Goal: Information Seeking & Learning: Check status

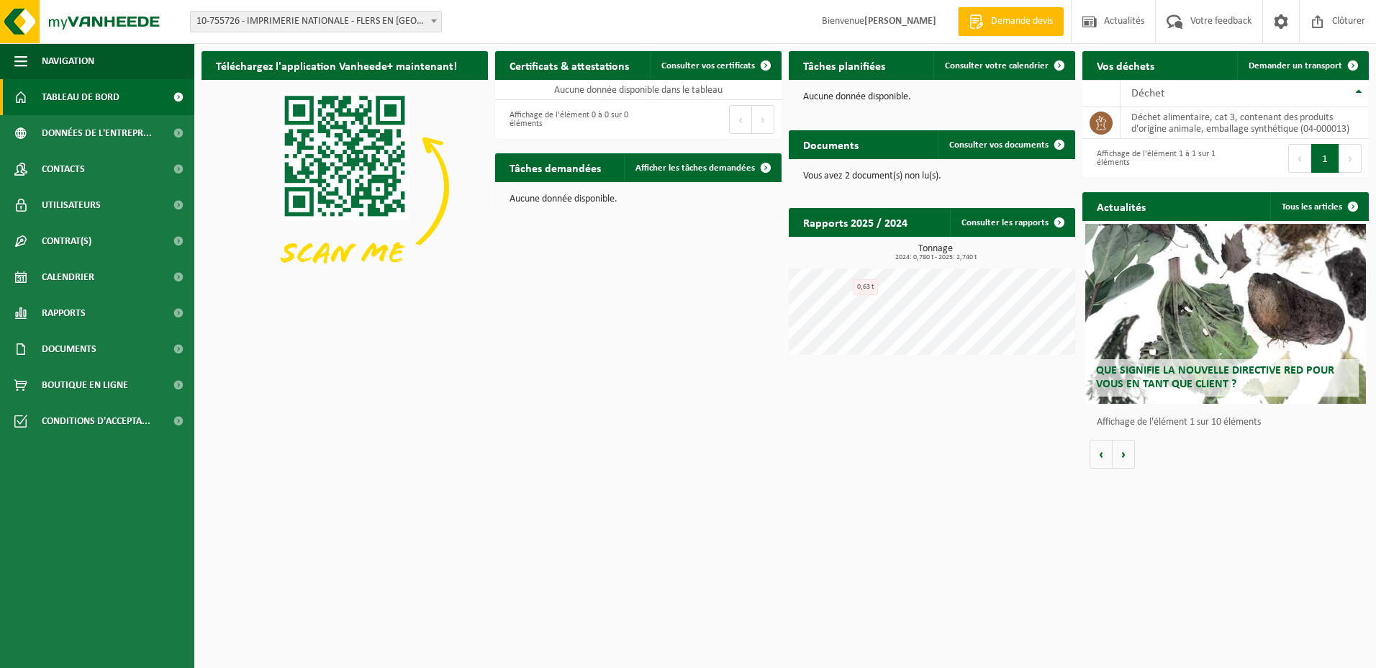
click at [841, 181] on p "Vous avez 2 document(s) non lu(s)." at bounding box center [932, 176] width 258 height 10
click at [986, 146] on span "Consulter vos documents" at bounding box center [999, 144] width 99 height 9
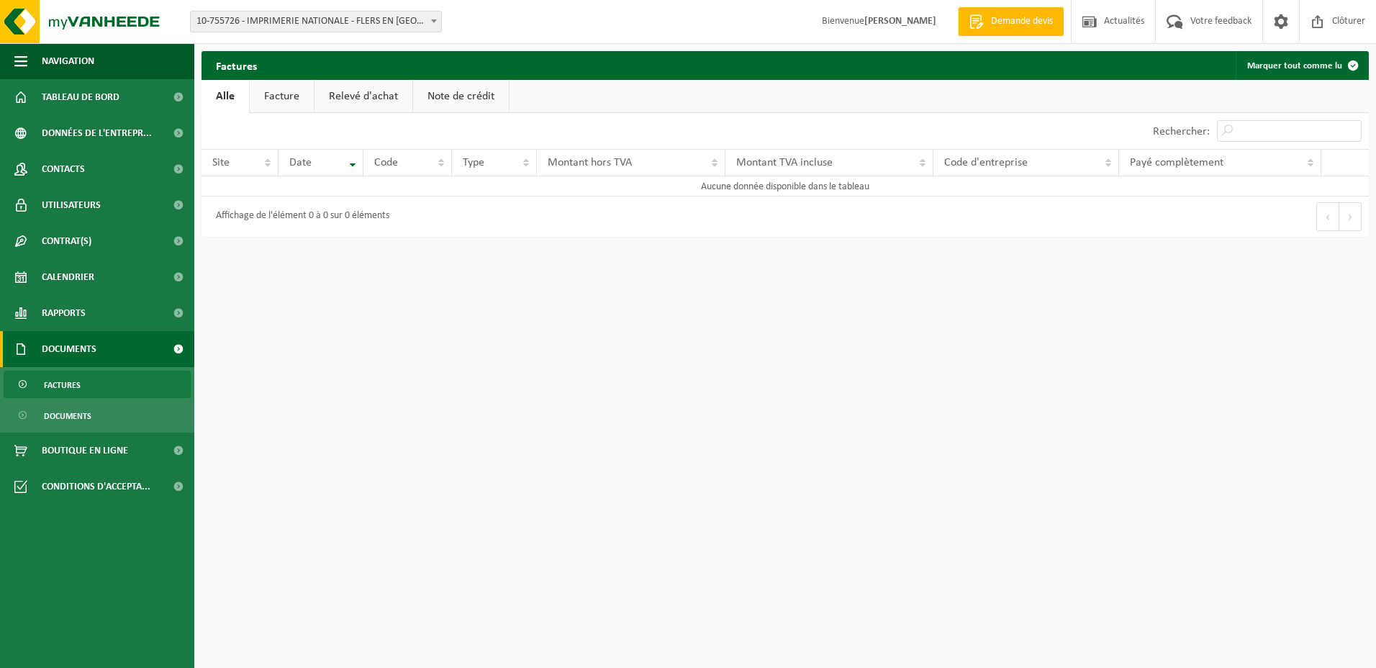
click at [297, 92] on link "Facture" at bounding box center [282, 96] width 64 height 33
click at [358, 94] on link "Relevé d'achat" at bounding box center [364, 96] width 98 height 33
click at [477, 94] on link "Note de crédit" at bounding box center [463, 96] width 96 height 33
click at [75, 94] on span "Tableau de bord" at bounding box center [81, 97] width 78 height 36
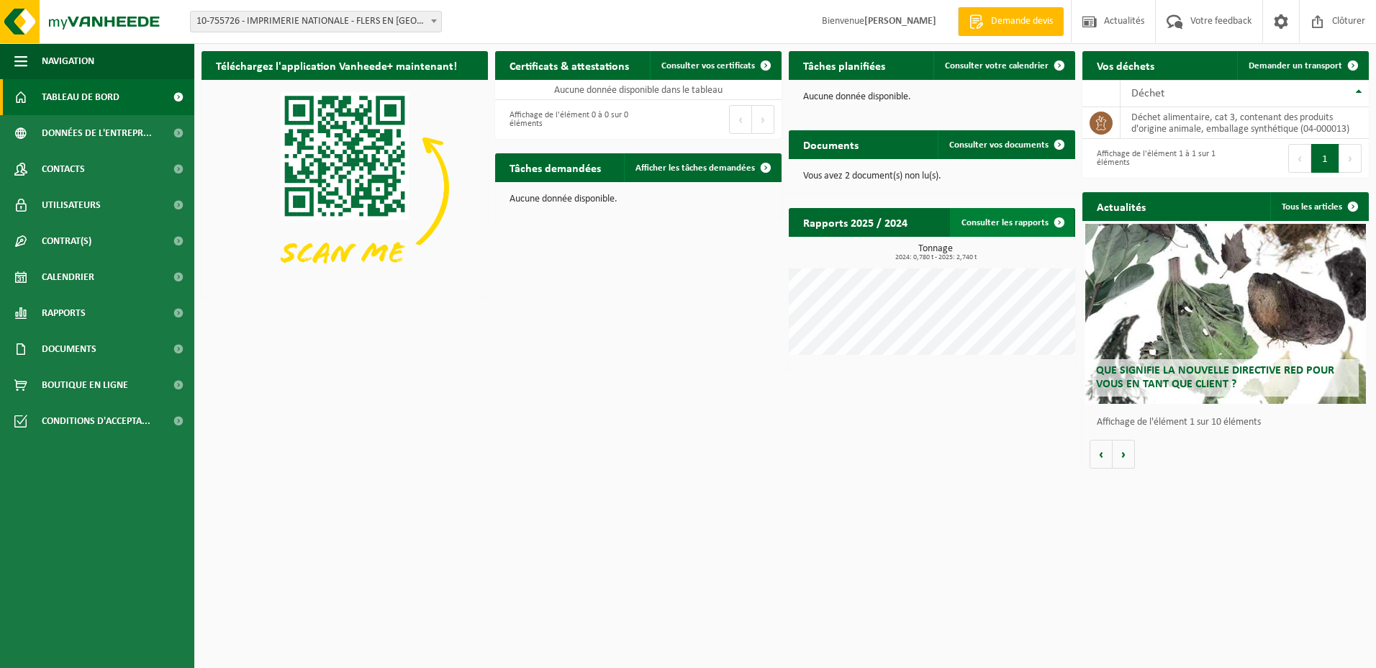
click at [1011, 227] on link "Consulter les rapports" at bounding box center [1012, 222] width 124 height 29
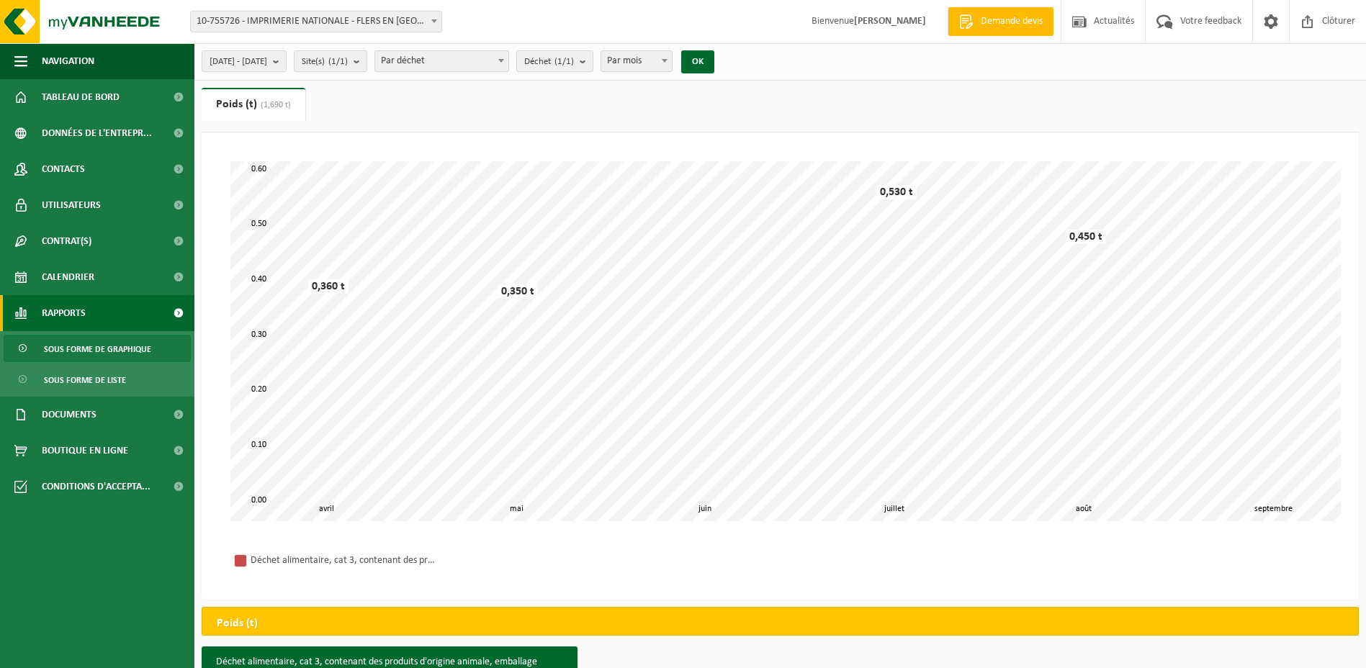
click at [112, 361] on span "Sous forme de graphique" at bounding box center [97, 348] width 107 height 27
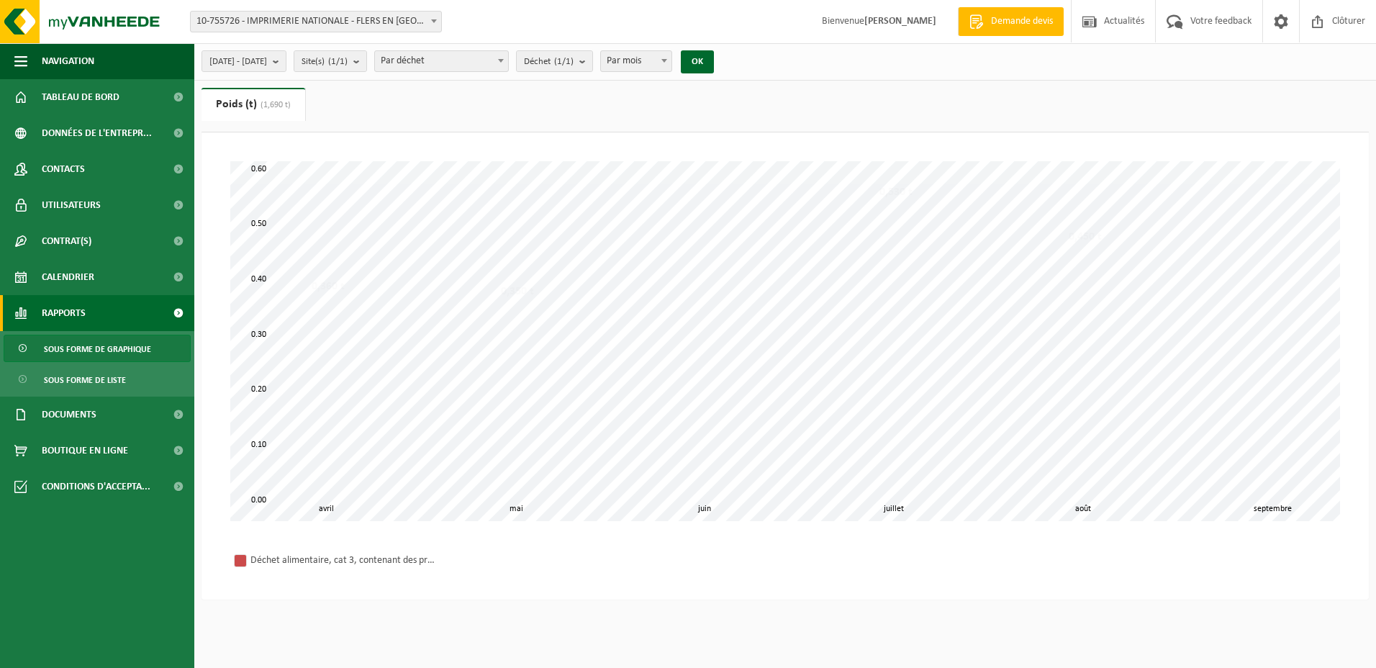
click at [112, 385] on span "Sous forme de liste" at bounding box center [85, 379] width 82 height 27
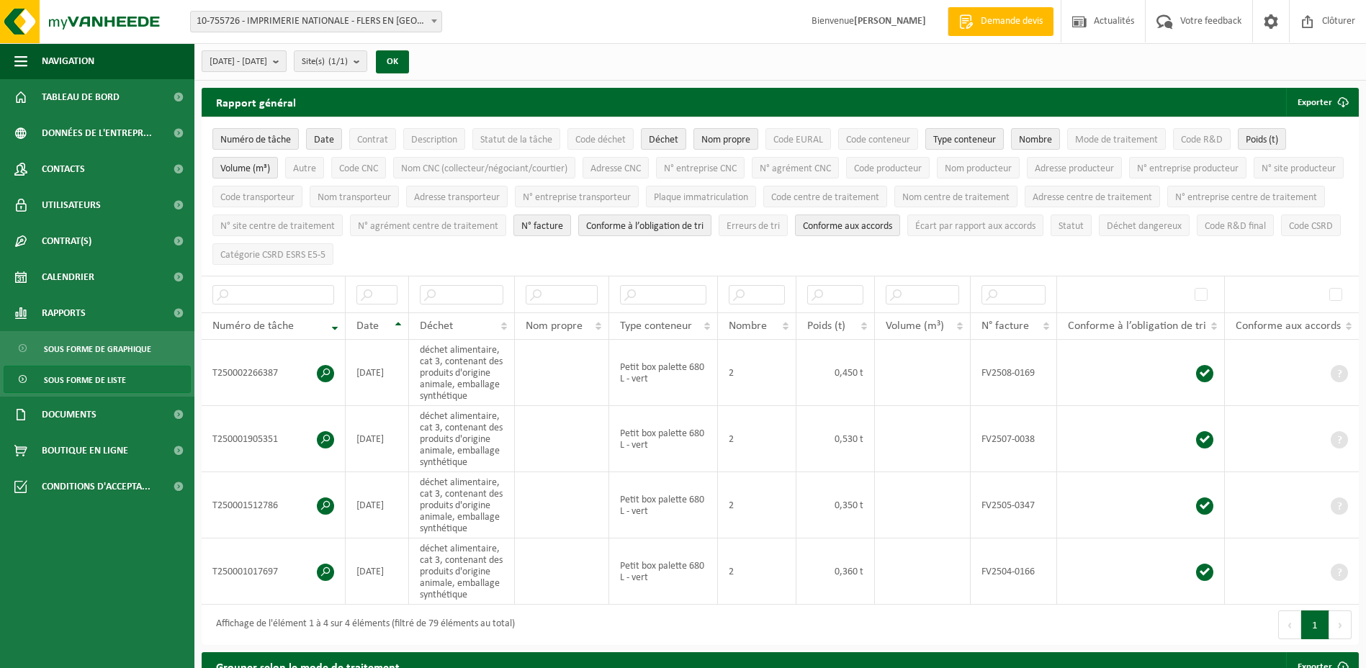
click at [286, 60] on b "submit" at bounding box center [279, 61] width 13 height 20
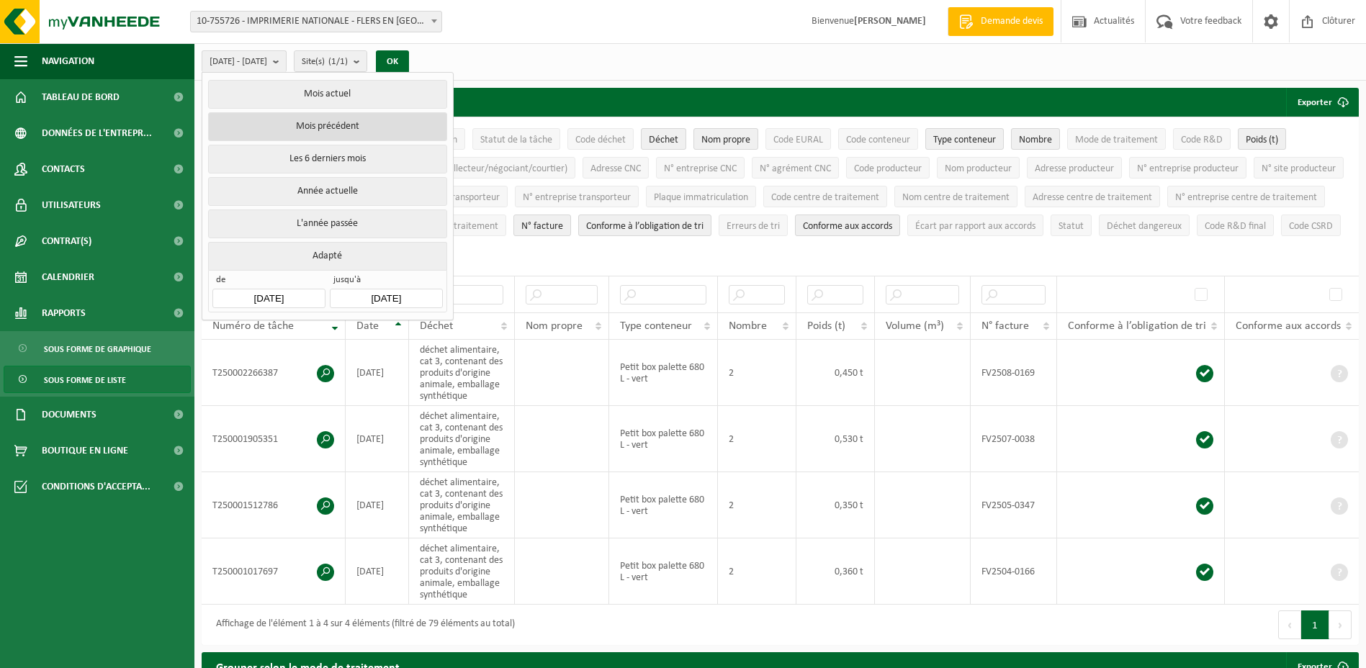
click at [363, 121] on button "Mois précédent" at bounding box center [327, 126] width 238 height 29
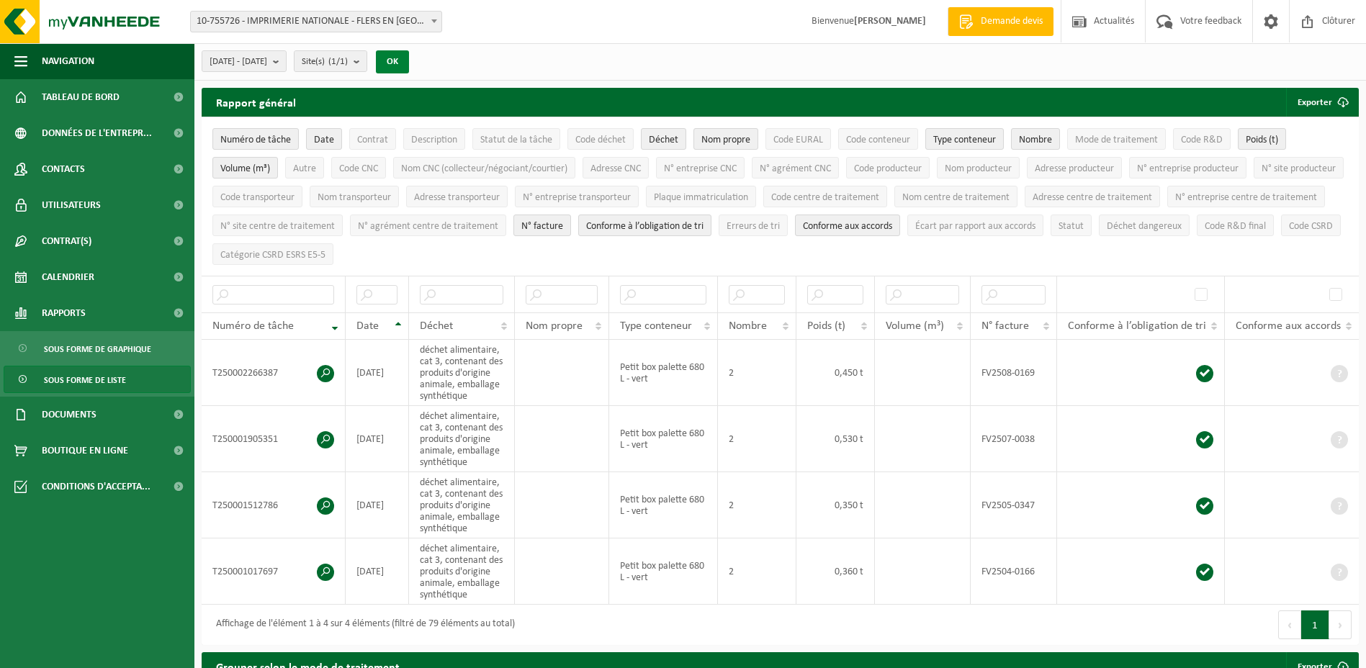
click at [409, 60] on button "OK" at bounding box center [392, 61] width 33 height 23
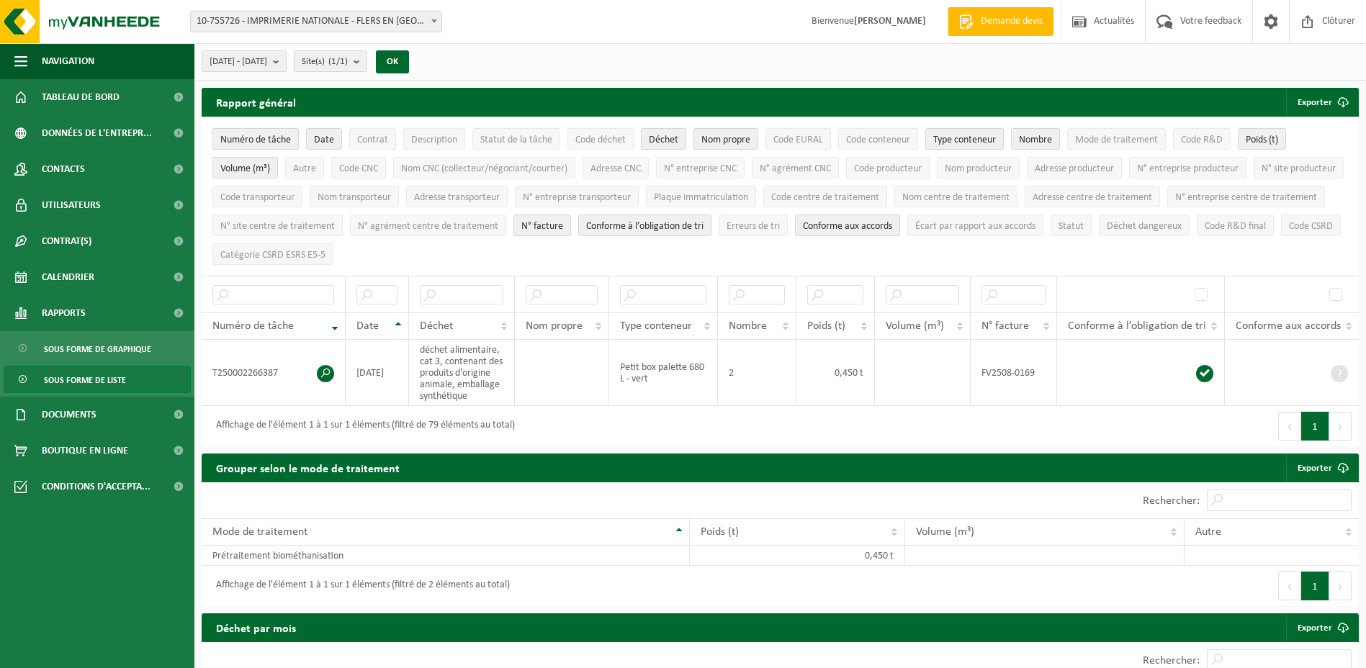
click at [240, 135] on span "Numéro de tâche" at bounding box center [255, 140] width 71 height 11
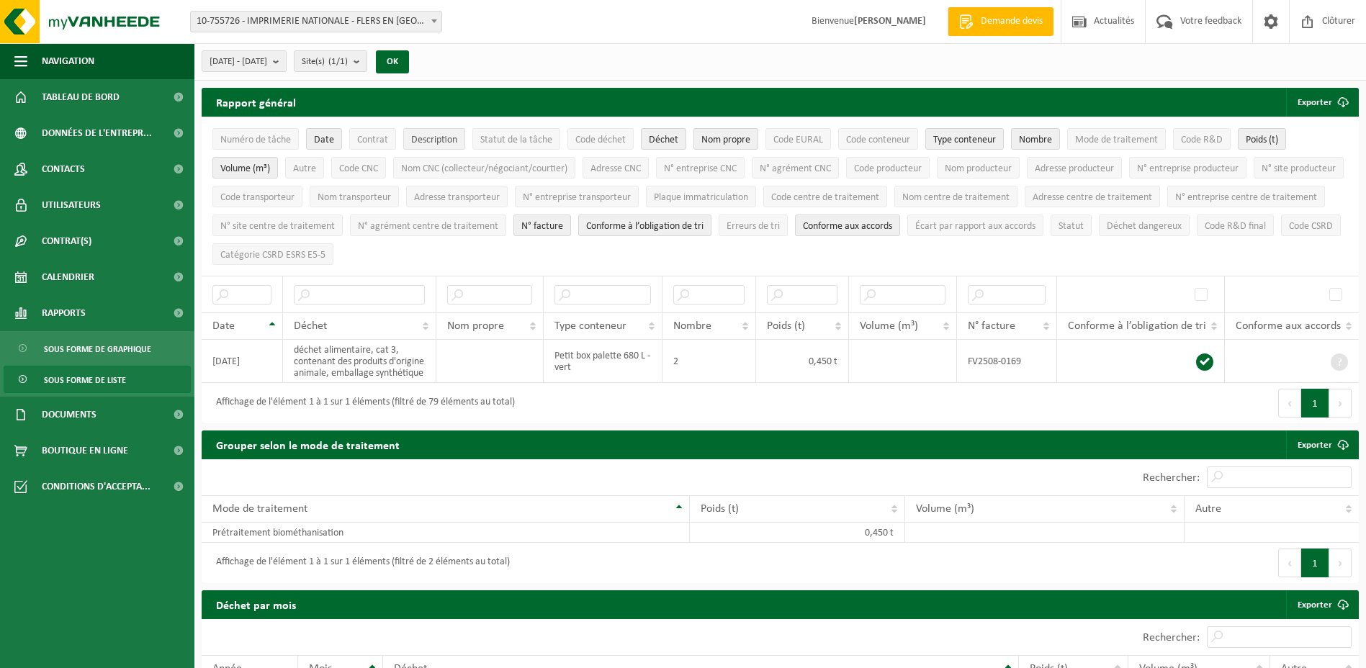
click at [424, 138] on span "Description" at bounding box center [434, 140] width 46 height 11
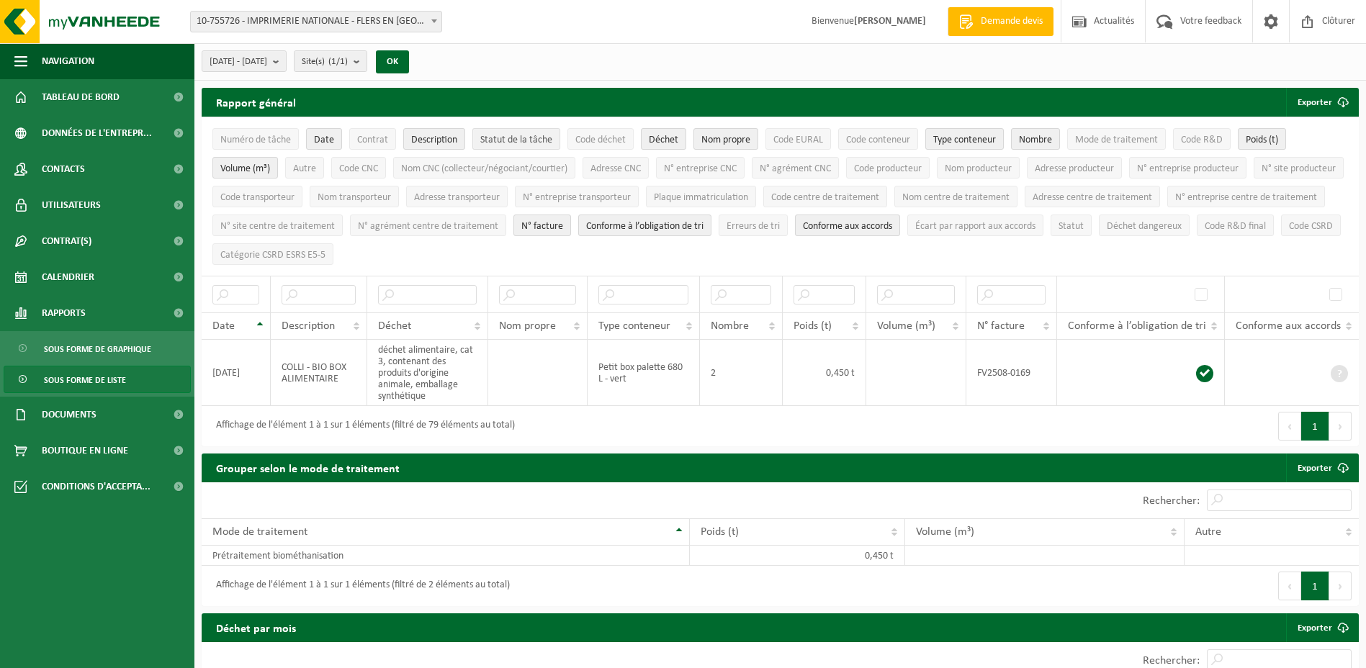
click at [539, 141] on span "Statut de la tâche" at bounding box center [516, 140] width 72 height 11
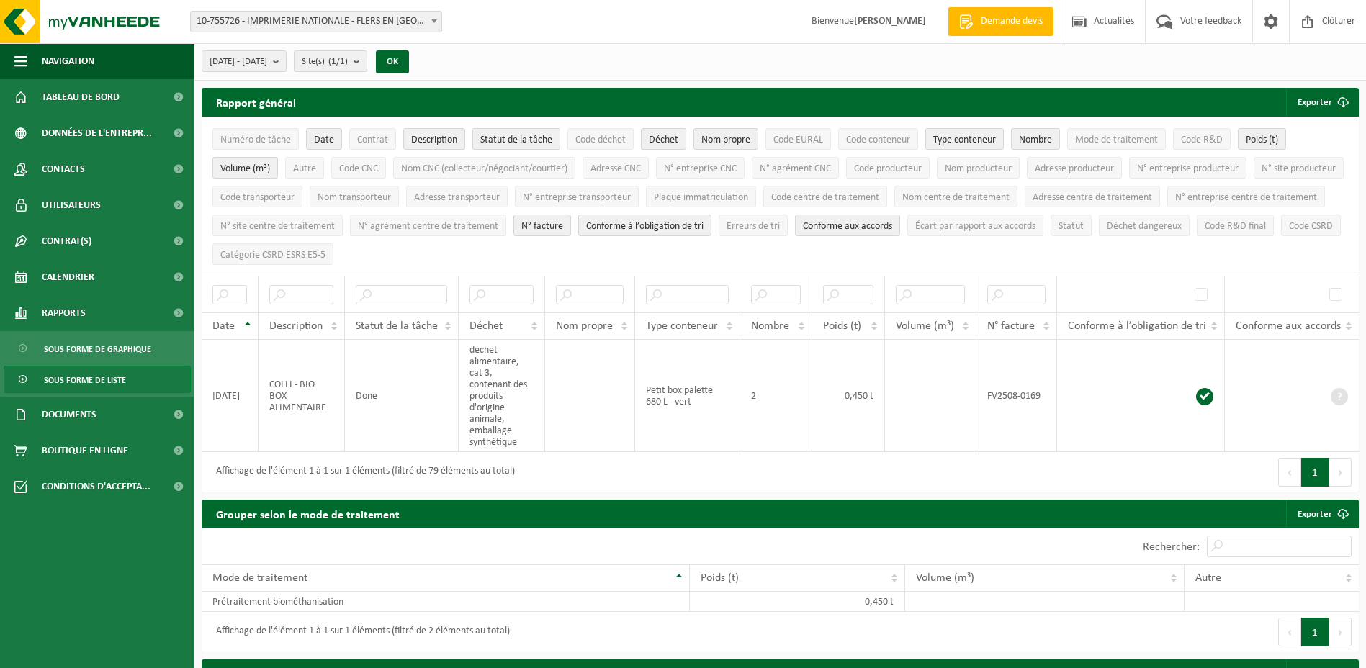
click at [541, 142] on span "Statut de la tâche" at bounding box center [516, 140] width 72 height 11
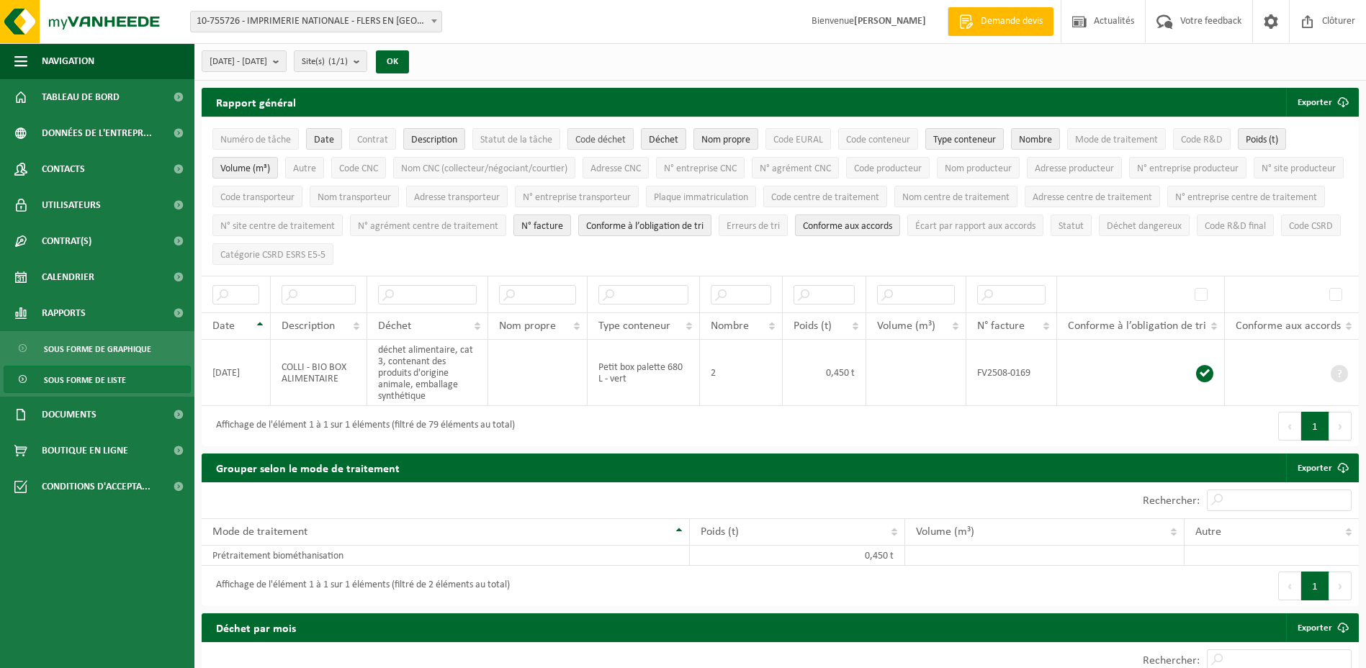
click at [592, 143] on span "Code déchet" at bounding box center [600, 140] width 50 height 11
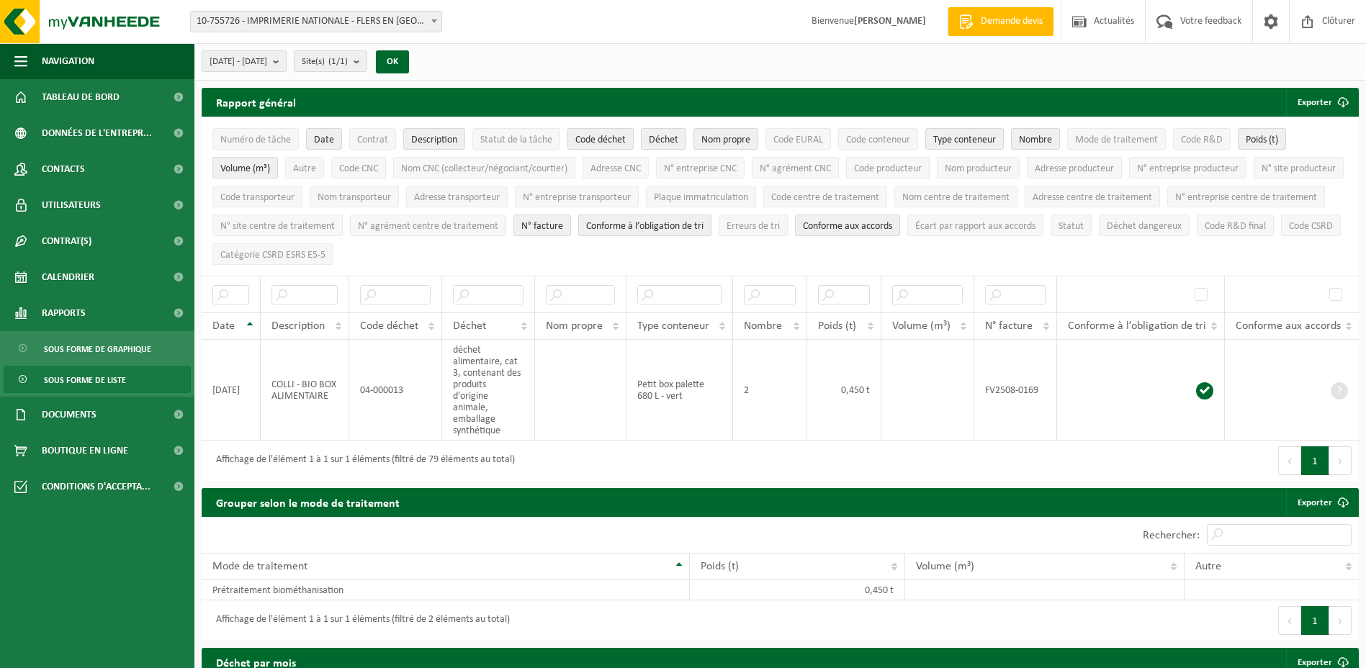
click at [594, 145] on span "Code déchet" at bounding box center [600, 140] width 50 height 11
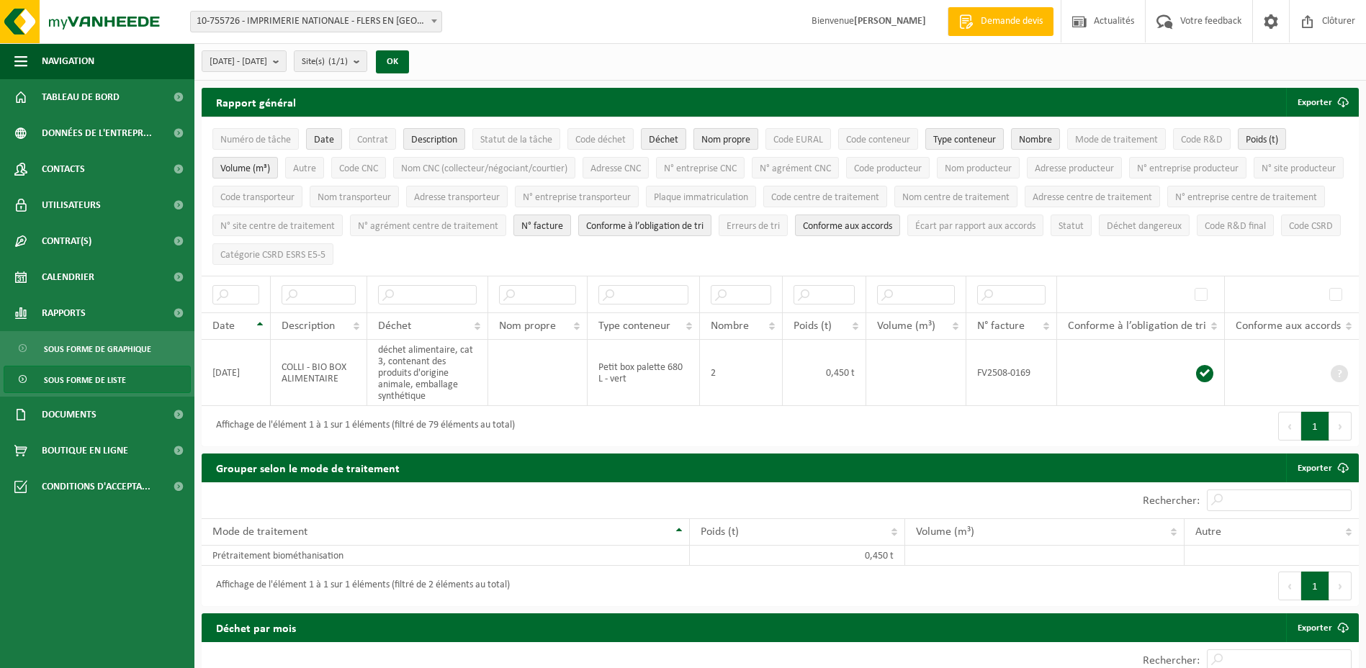
click at [715, 138] on span "Nom propre" at bounding box center [725, 140] width 49 height 11
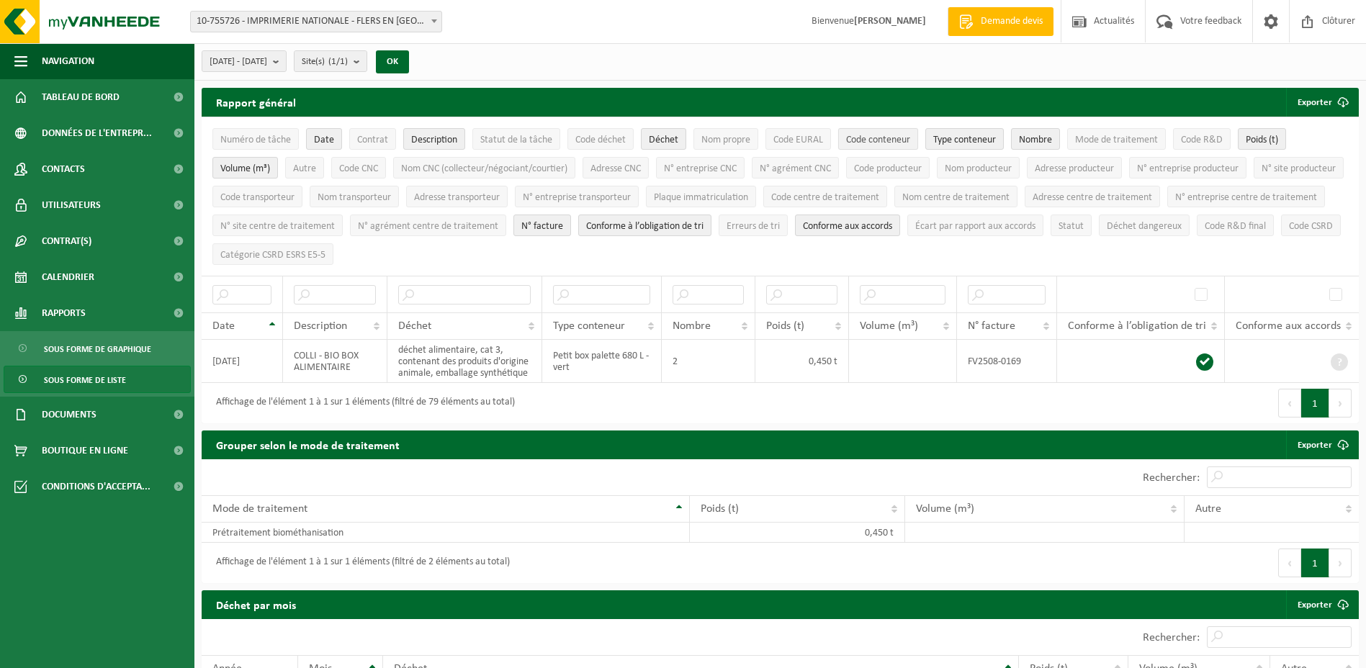
click at [883, 141] on span "Code conteneur" at bounding box center [878, 140] width 64 height 11
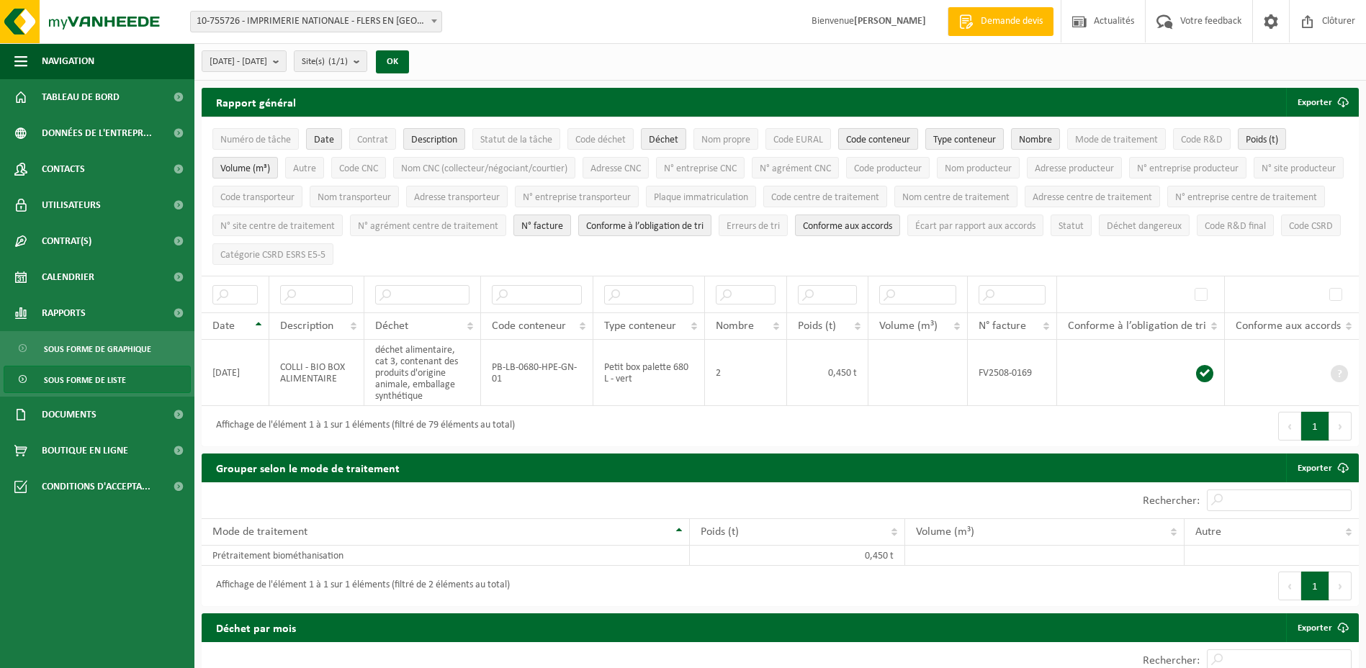
click at [883, 141] on span "Code conteneur" at bounding box center [878, 140] width 64 height 11
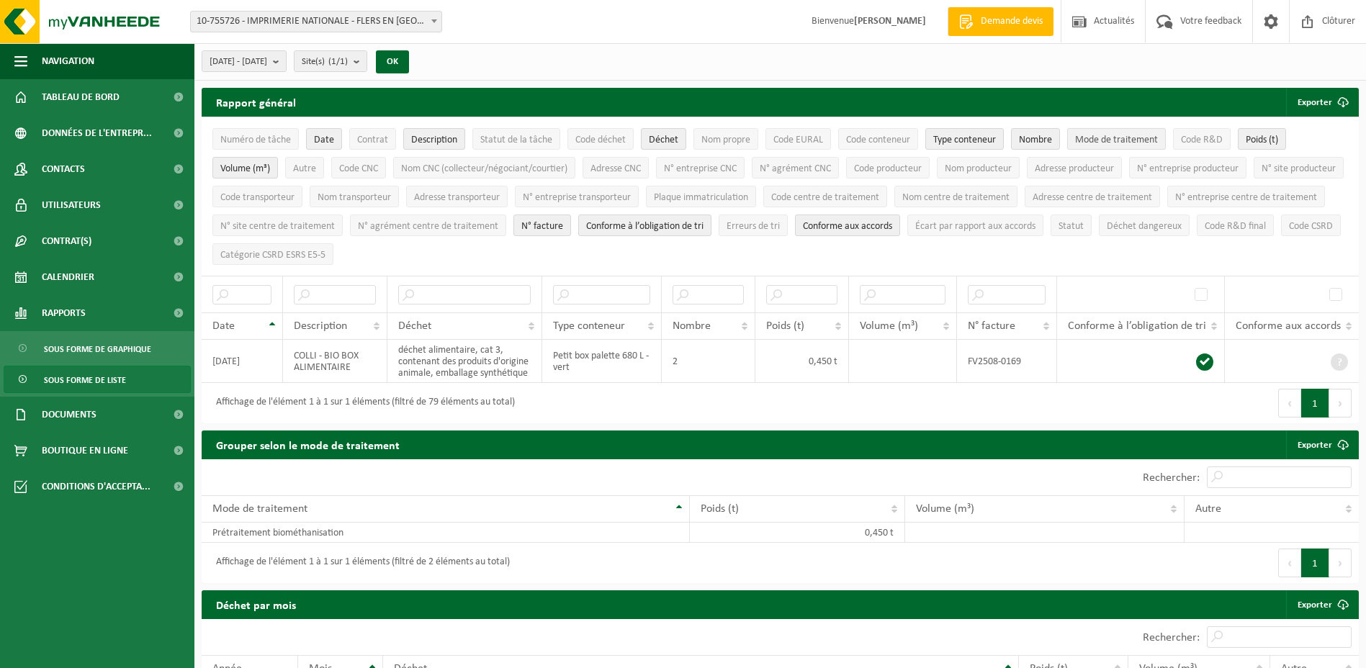
click at [1108, 140] on span "Mode de traitement" at bounding box center [1116, 140] width 83 height 11
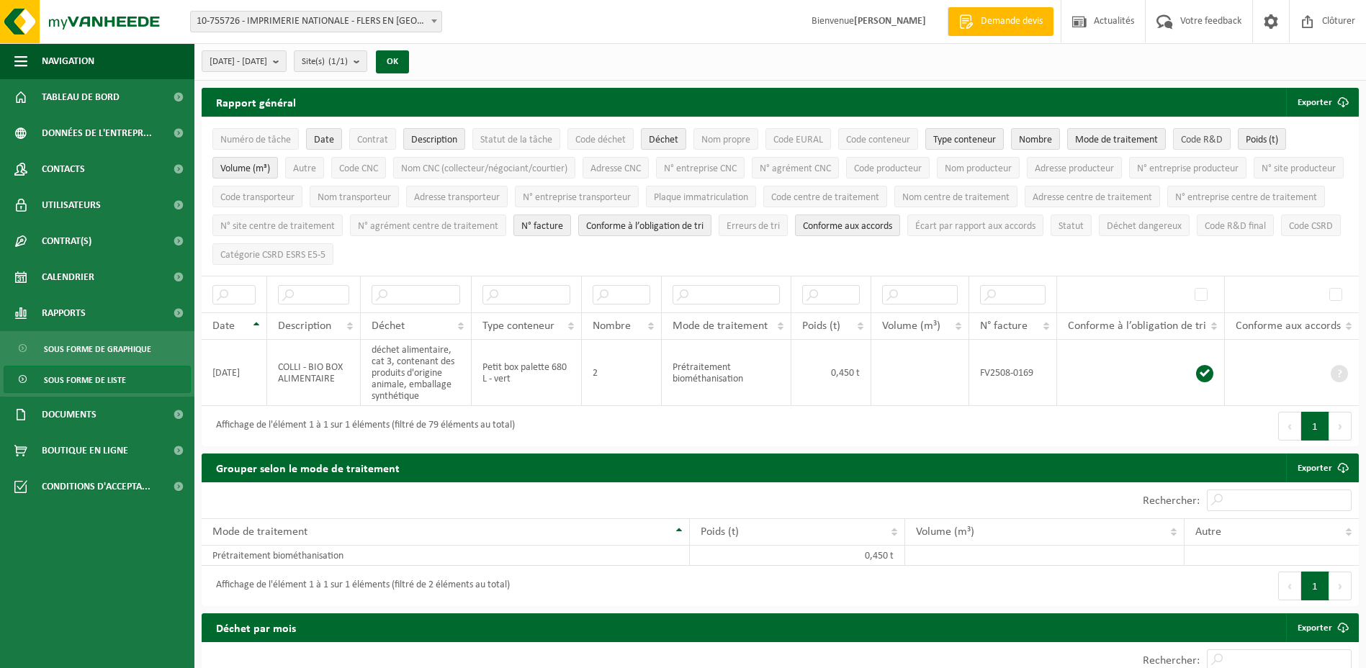
click at [1180, 139] on button "Code R&D" at bounding box center [1202, 139] width 58 height 22
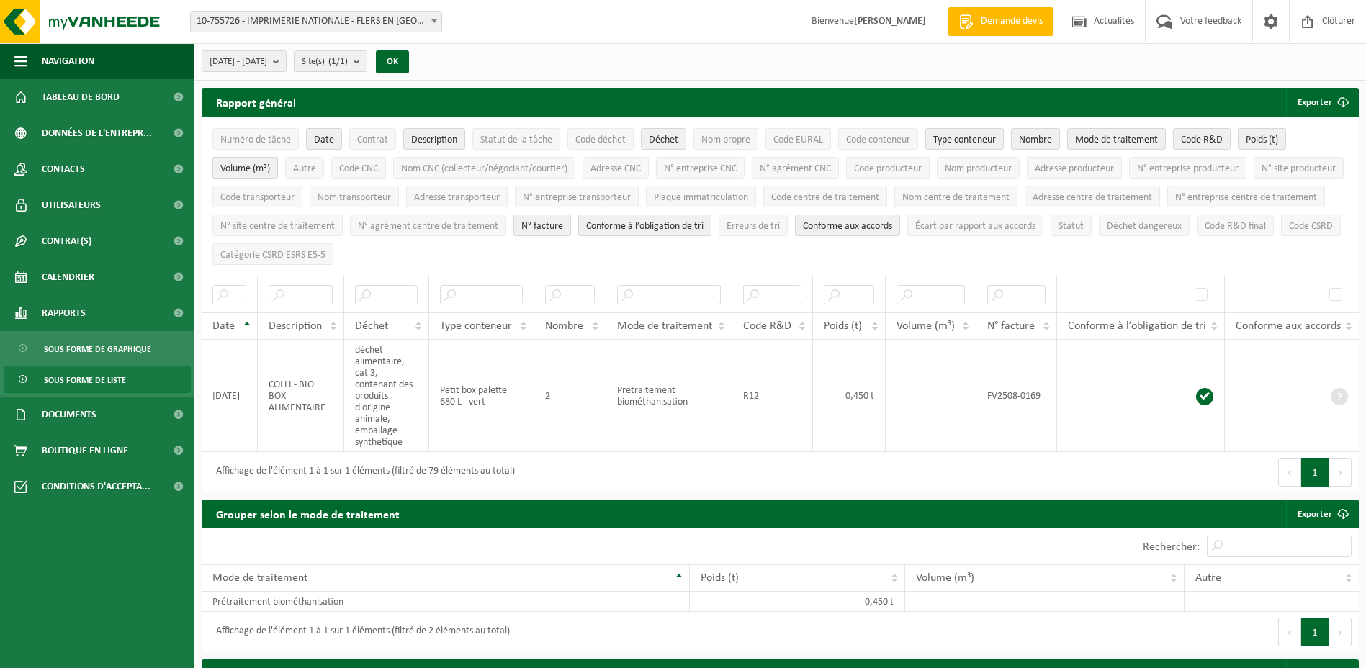
click at [256, 170] on span "Volume (m³)" at bounding box center [245, 168] width 50 height 11
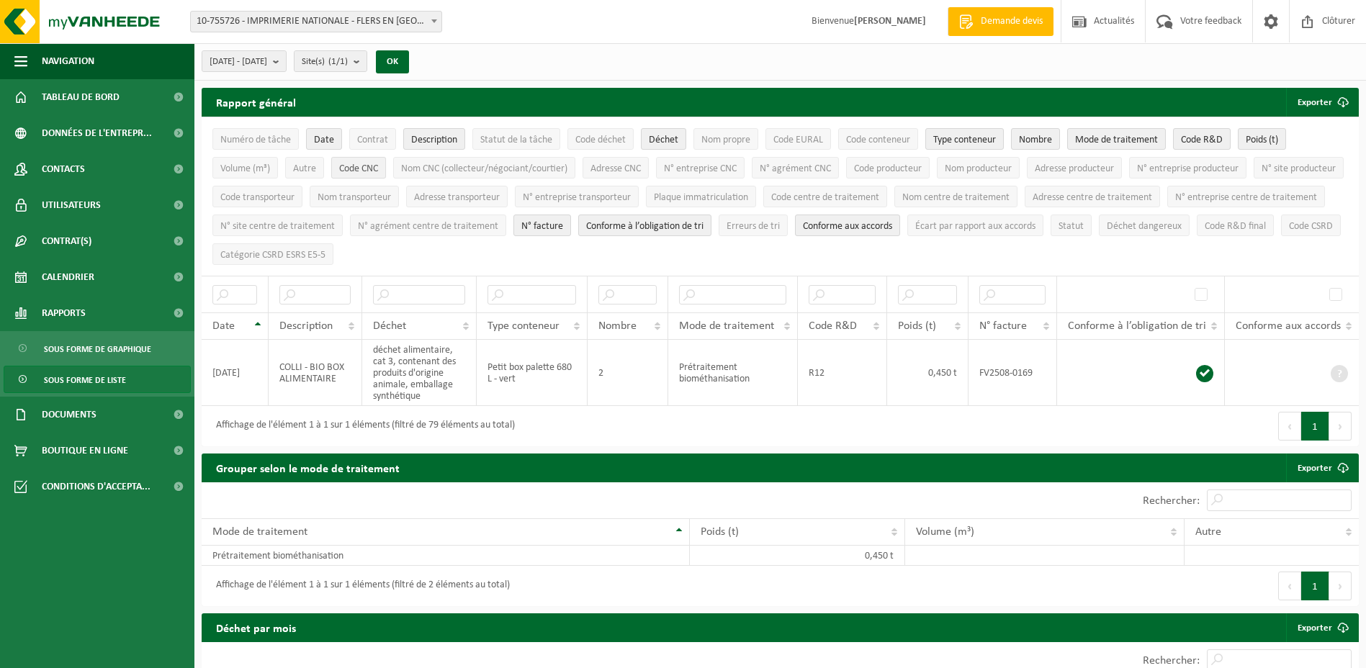
click at [366, 167] on span "Code CNC" at bounding box center [358, 168] width 39 height 11
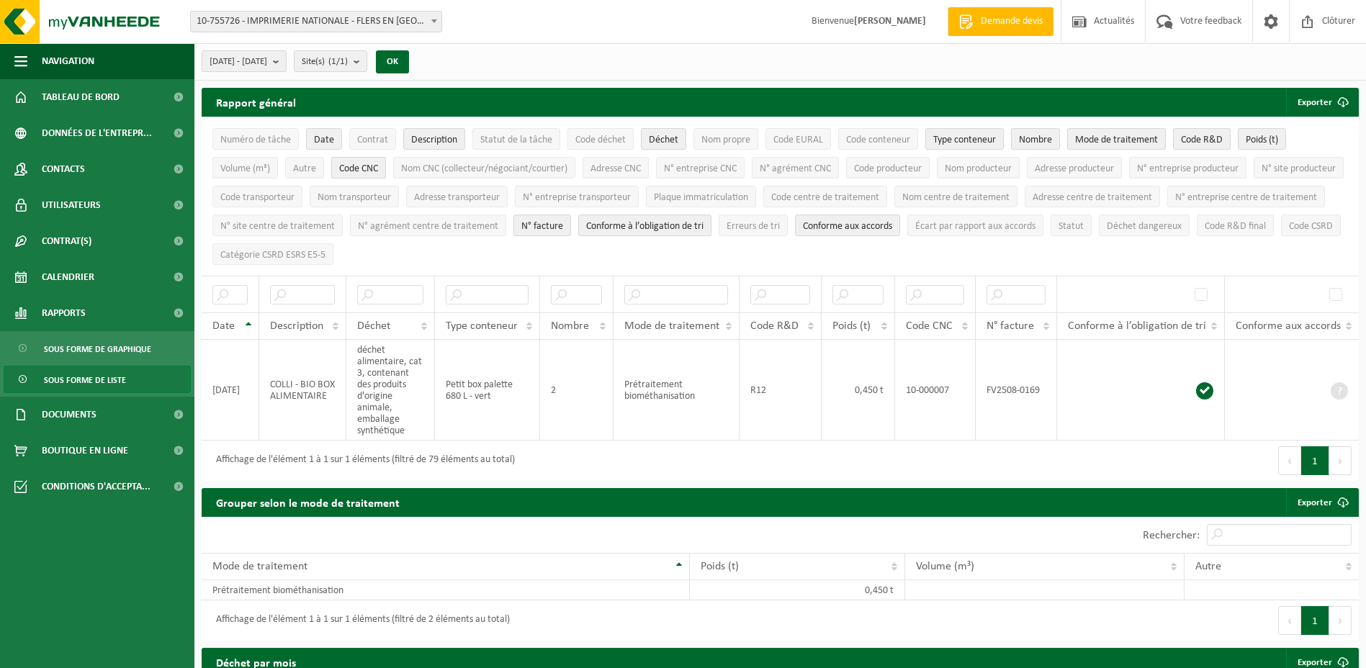
click at [366, 167] on span "Code CNC" at bounding box center [358, 168] width 39 height 11
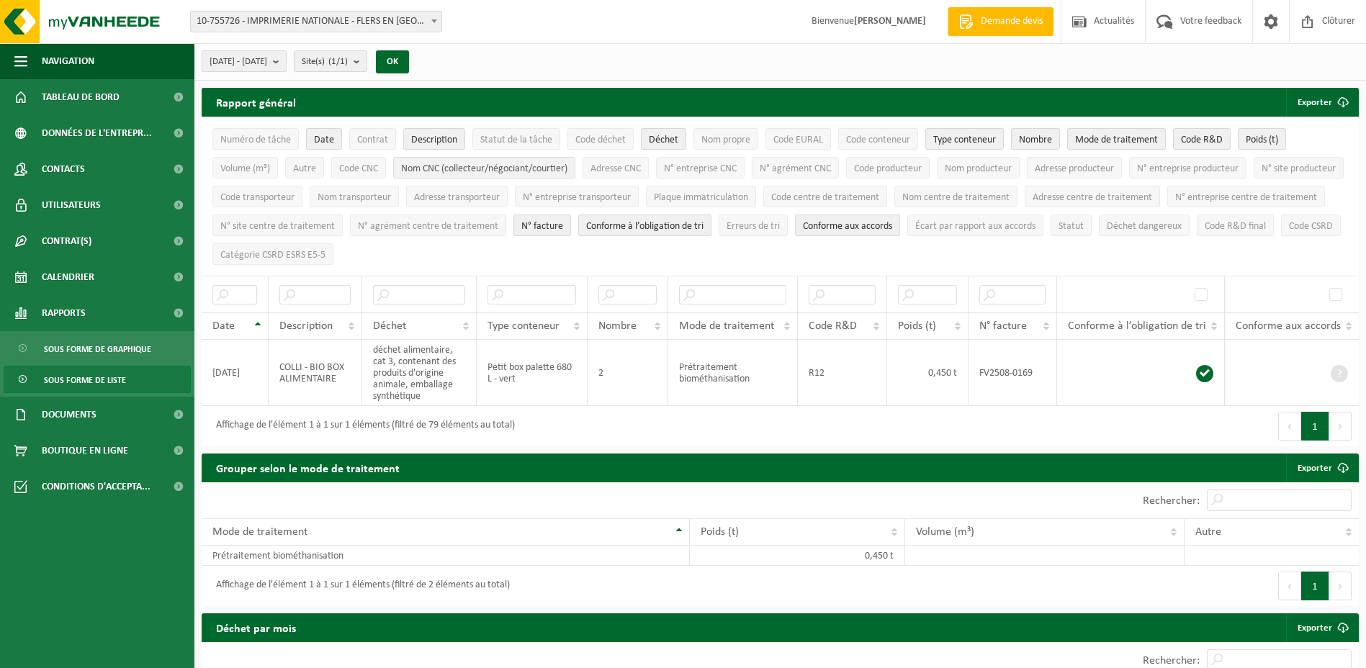
click at [490, 170] on span "Nom CNC (collecteur/négociant/courtier)" at bounding box center [484, 168] width 166 height 11
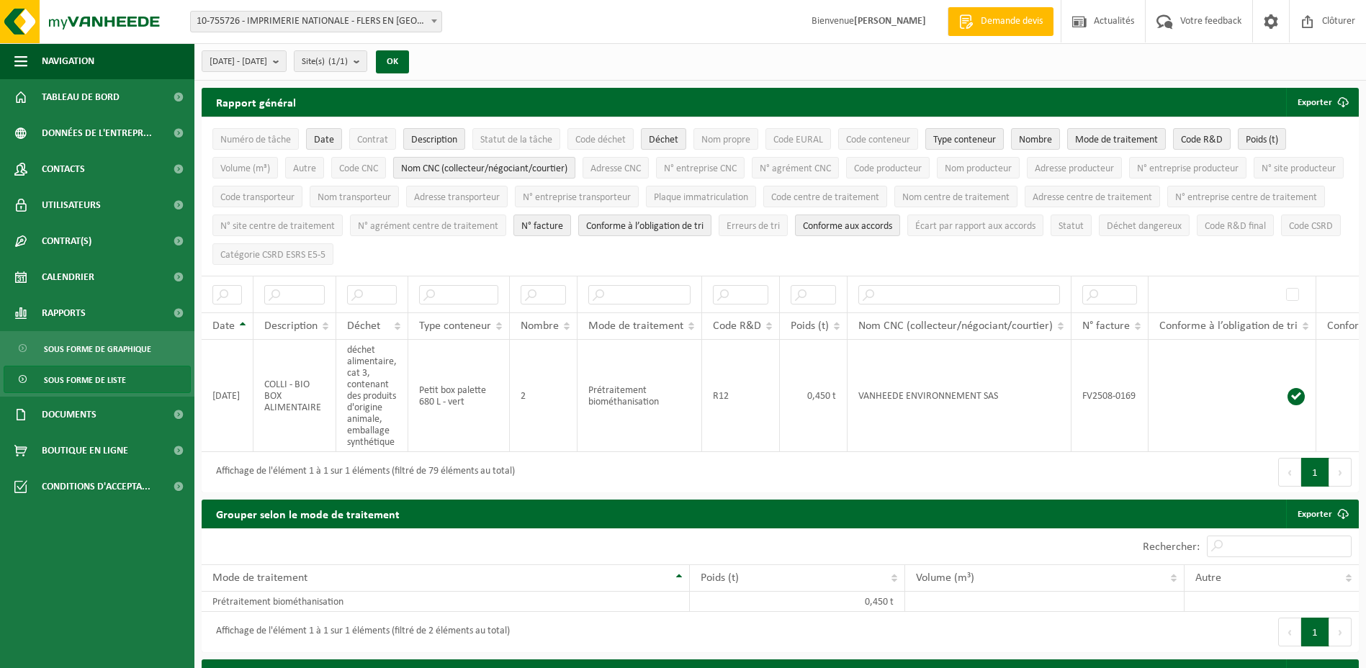
click at [490, 170] on span "Nom CNC (collecteur/négociant/courtier)" at bounding box center [484, 168] width 166 height 11
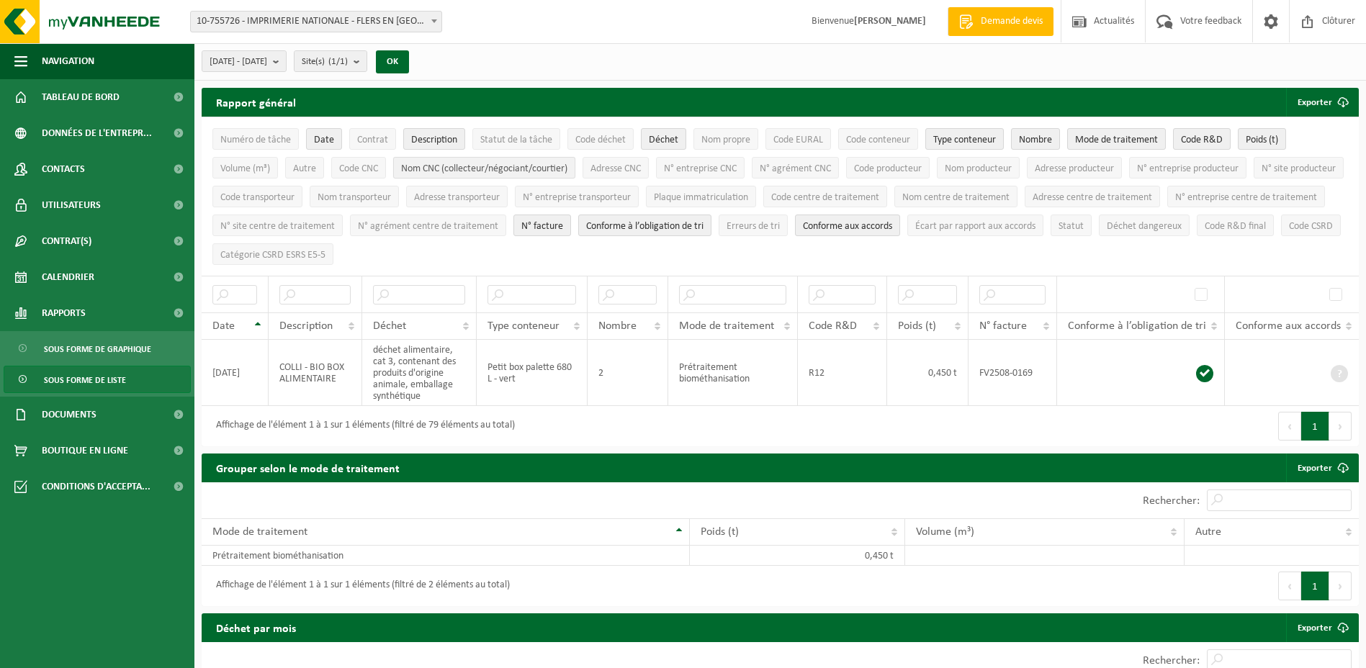
click at [490, 170] on span "Nom CNC (collecteur/négociant/courtier)" at bounding box center [484, 168] width 166 height 11
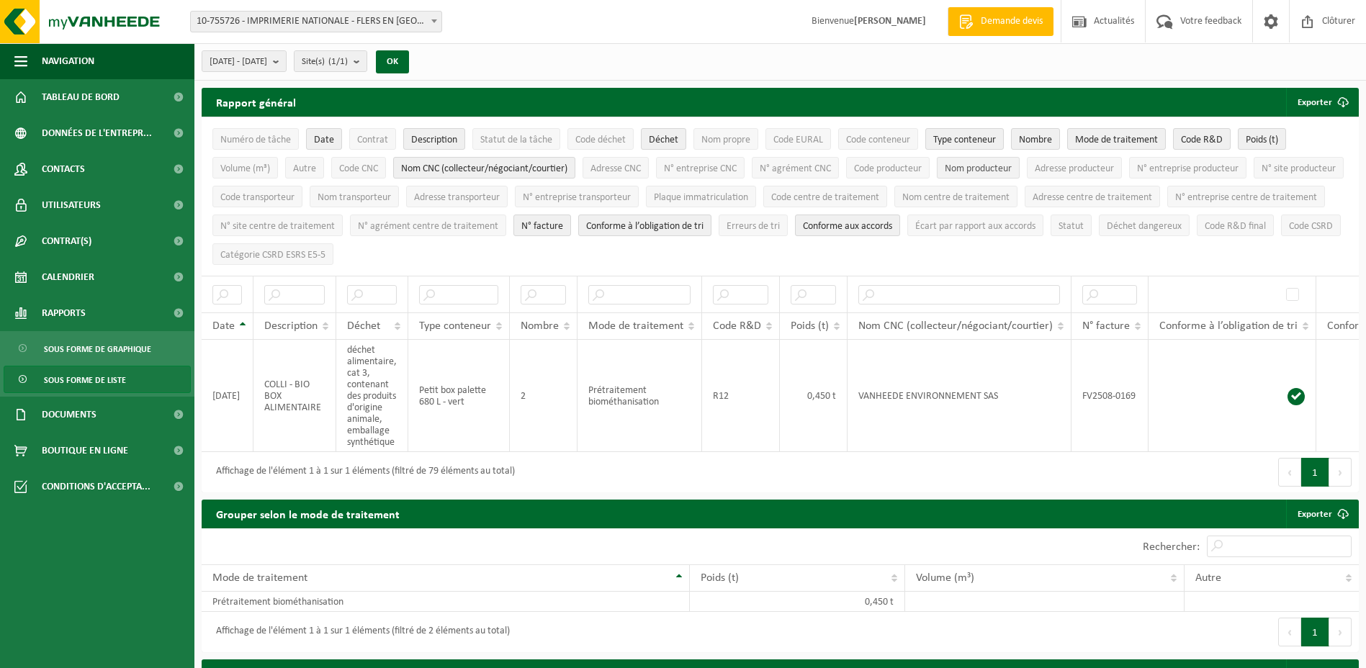
click at [969, 165] on span "Nom producteur" at bounding box center [978, 168] width 67 height 11
click at [391, 192] on span "Nom transporteur" at bounding box center [353, 197] width 73 height 11
click at [879, 196] on span "Code centre de traitement" at bounding box center [825, 197] width 108 height 11
click at [1009, 195] on span "Nom centre de traitement" at bounding box center [955, 197] width 107 height 11
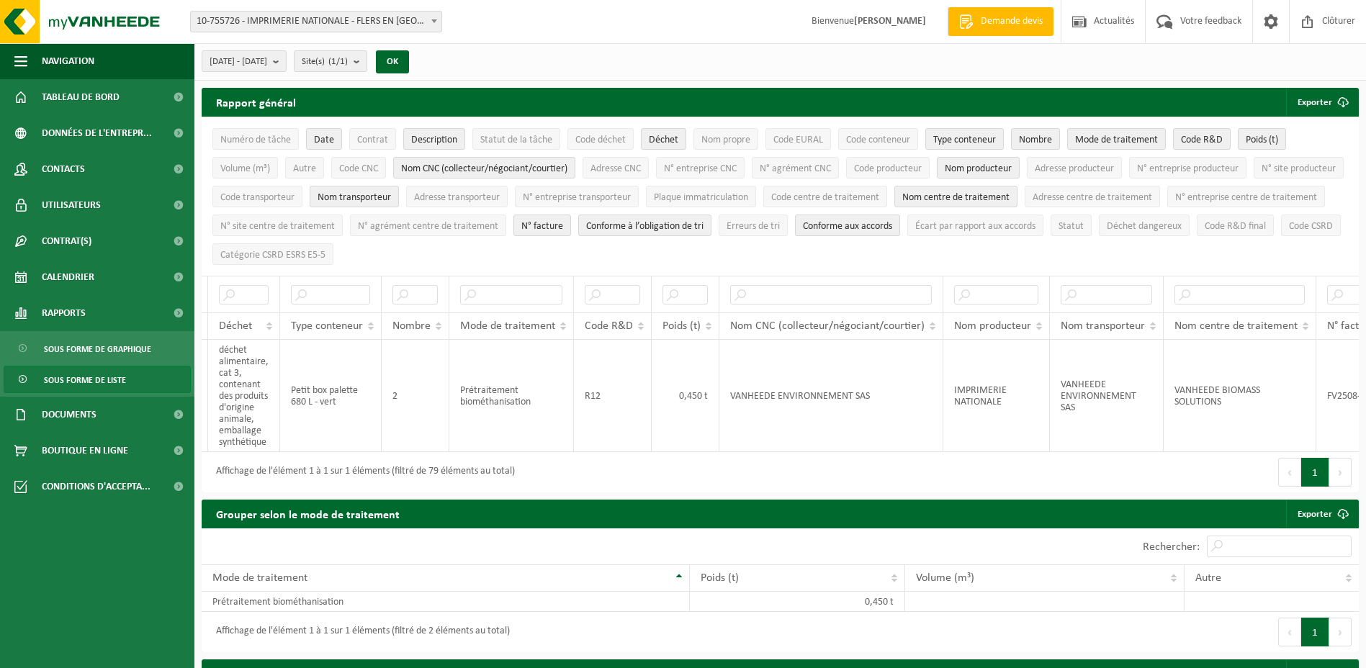
scroll to position [0, 143]
click at [563, 222] on span "N° facture" at bounding box center [542, 226] width 42 height 11
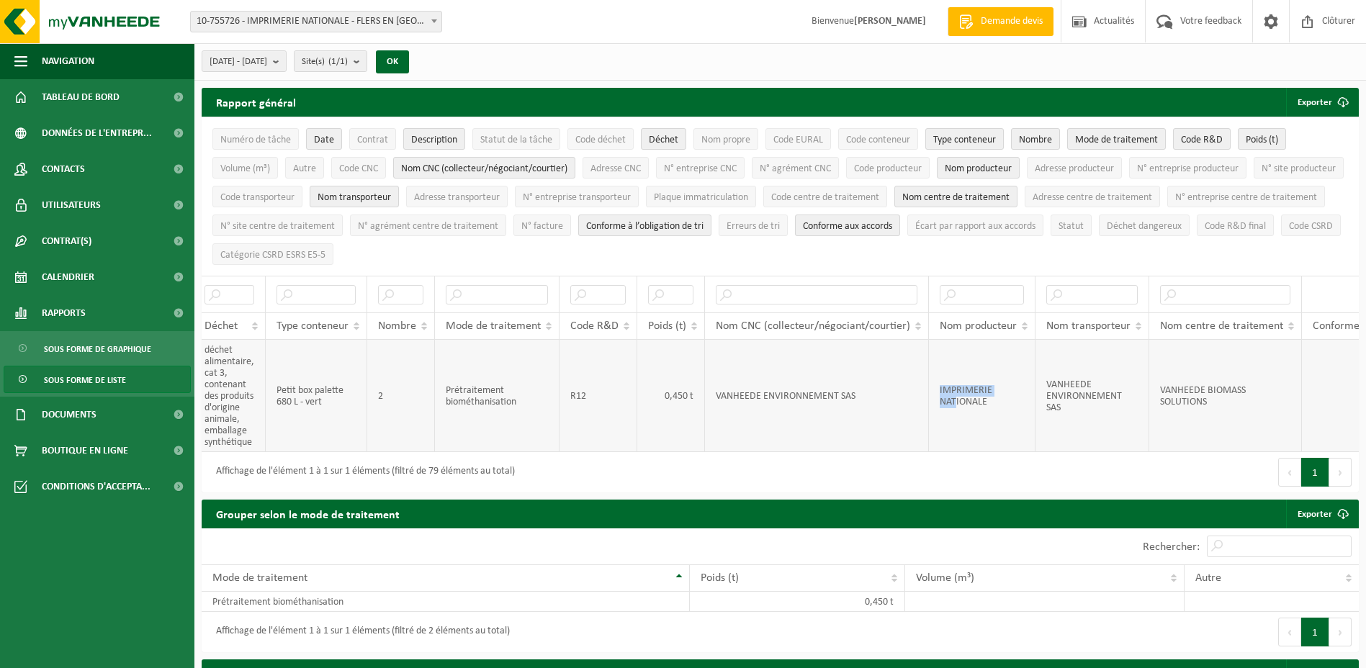
drag, startPoint x: 868, startPoint y: 459, endPoint x: 957, endPoint y: 449, distance: 89.1
click at [957, 449] on tr "[DATE] COLLI - BIO BOX ALIMENTAIRE déchet alimentaire, cat 3, contenant des pro…" at bounding box center [831, 396] width 1544 height 112
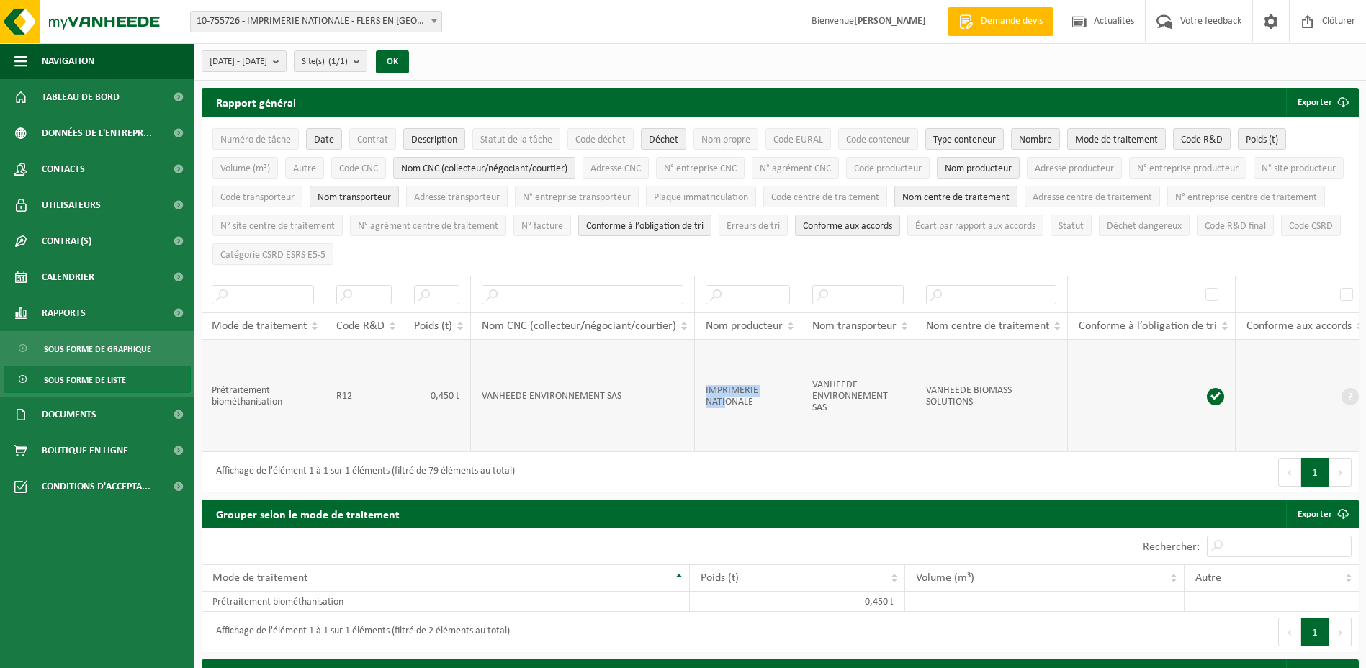
scroll to position [0, 382]
click at [703, 226] on span "Conforme à l’obligation de tri" at bounding box center [644, 226] width 117 height 11
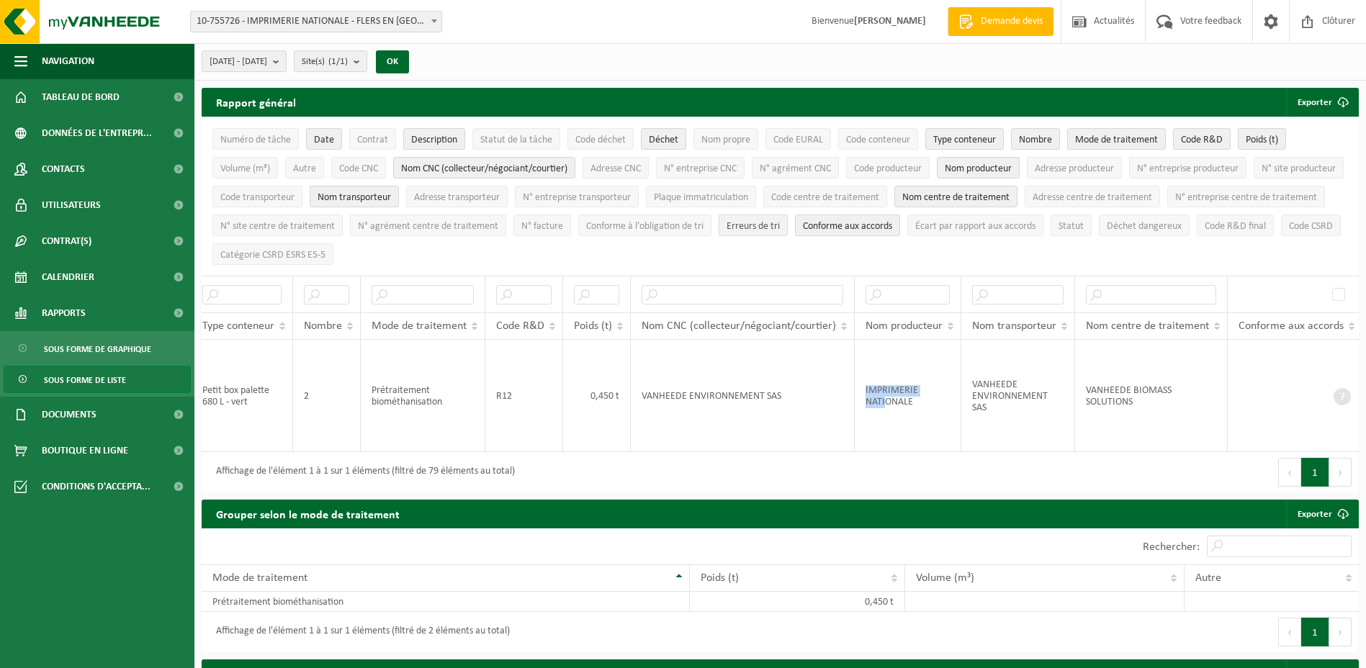
click at [780, 227] on span "Erreurs de tri" at bounding box center [752, 226] width 53 height 11
click at [892, 228] on span "Conforme aux accords" at bounding box center [847, 226] width 89 height 11
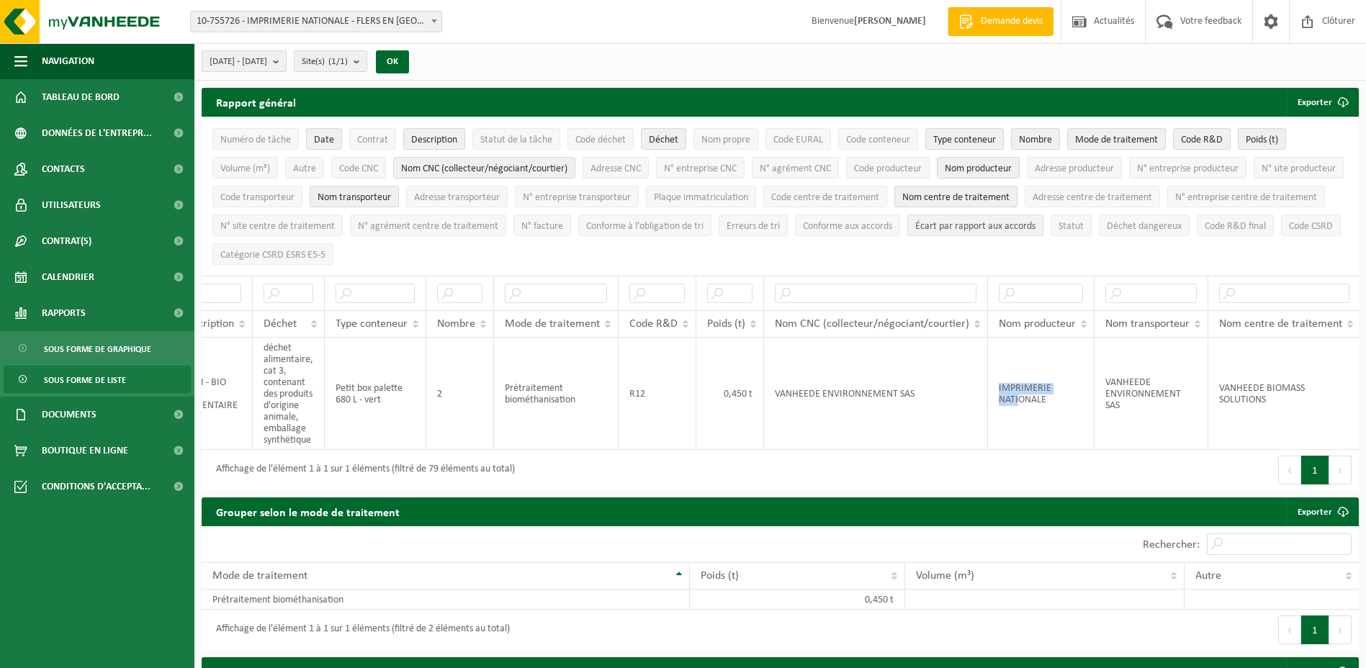
click at [1035, 229] on span "Écart par rapport aux accords" at bounding box center [975, 226] width 120 height 11
click at [1083, 225] on span "Statut" at bounding box center [1070, 226] width 25 height 11
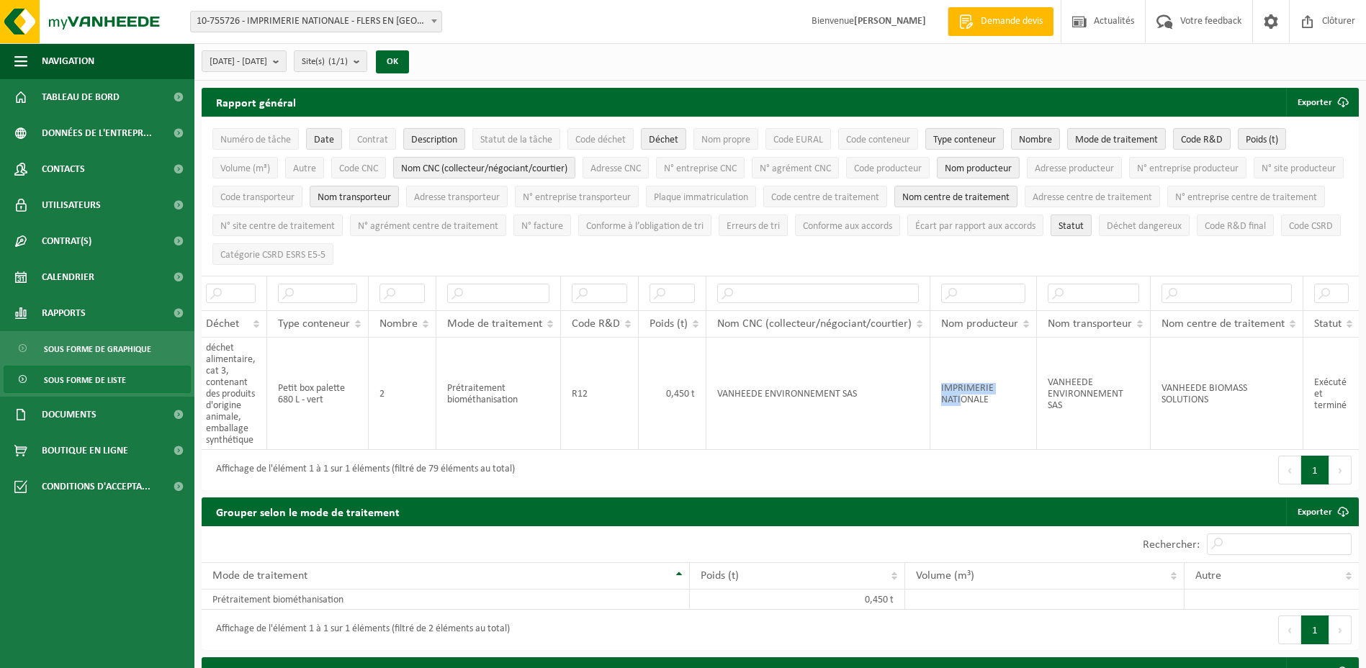
click at [1083, 225] on span "Statut" at bounding box center [1070, 226] width 25 height 11
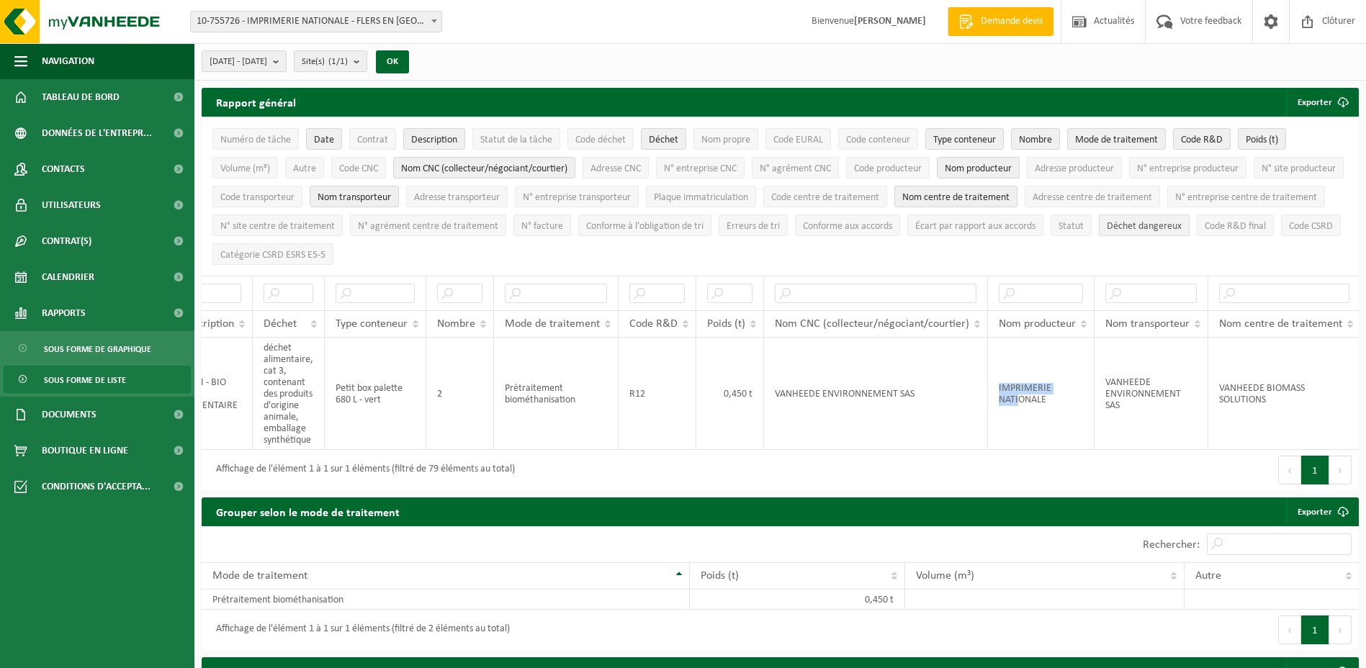
click at [1107, 232] on span "Déchet dangereux" at bounding box center [1144, 226] width 75 height 11
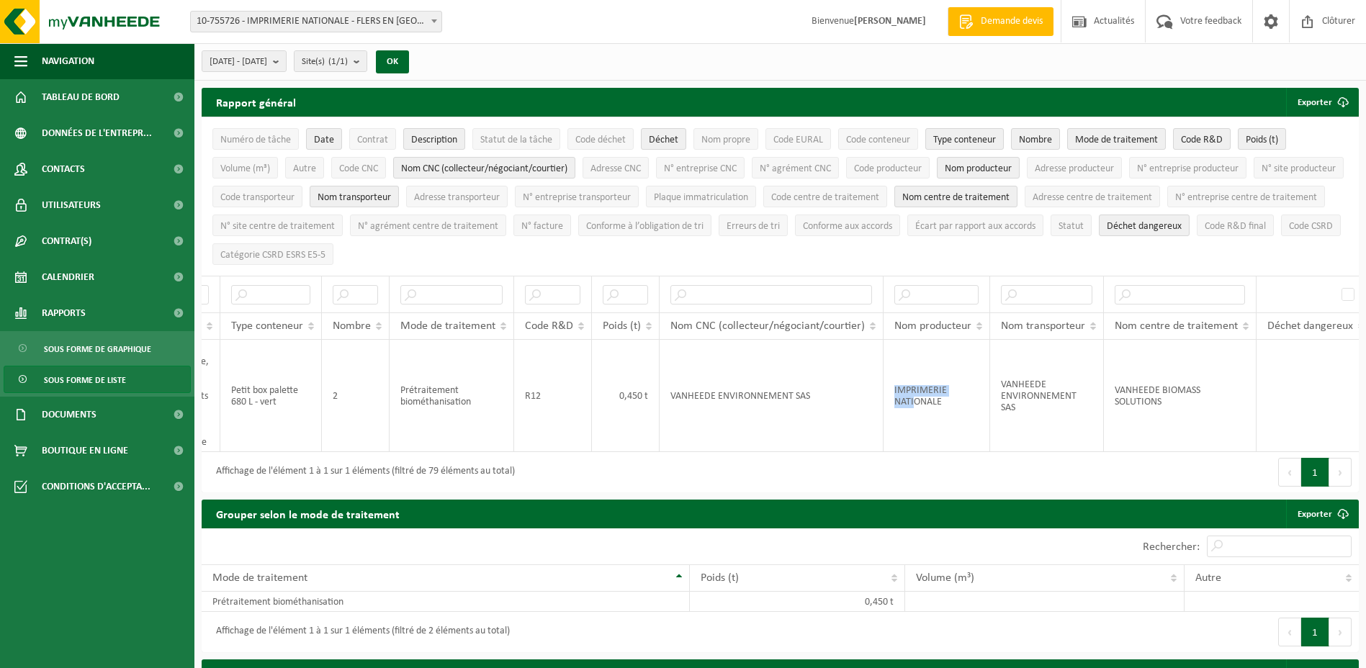
scroll to position [0, 198]
click at [1107, 232] on span "Déchet dangereux" at bounding box center [1144, 226] width 75 height 11
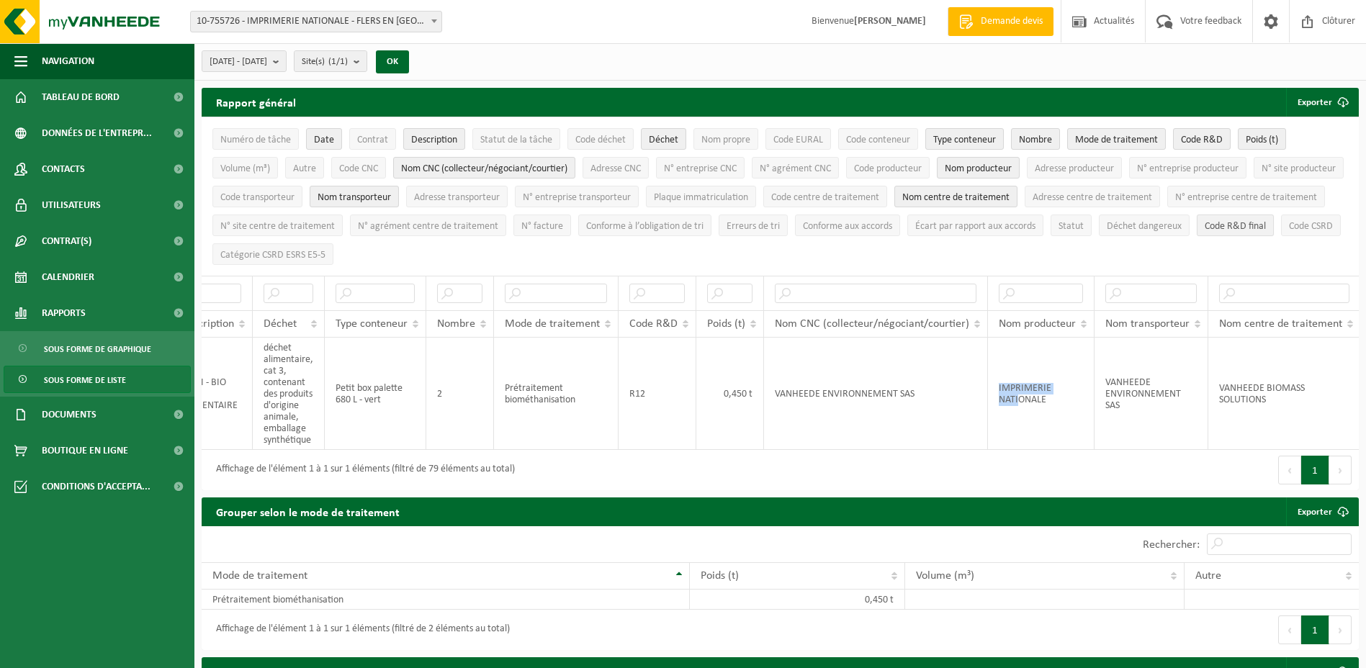
click at [1197, 236] on button "Code R&D final" at bounding box center [1235, 226] width 77 height 22
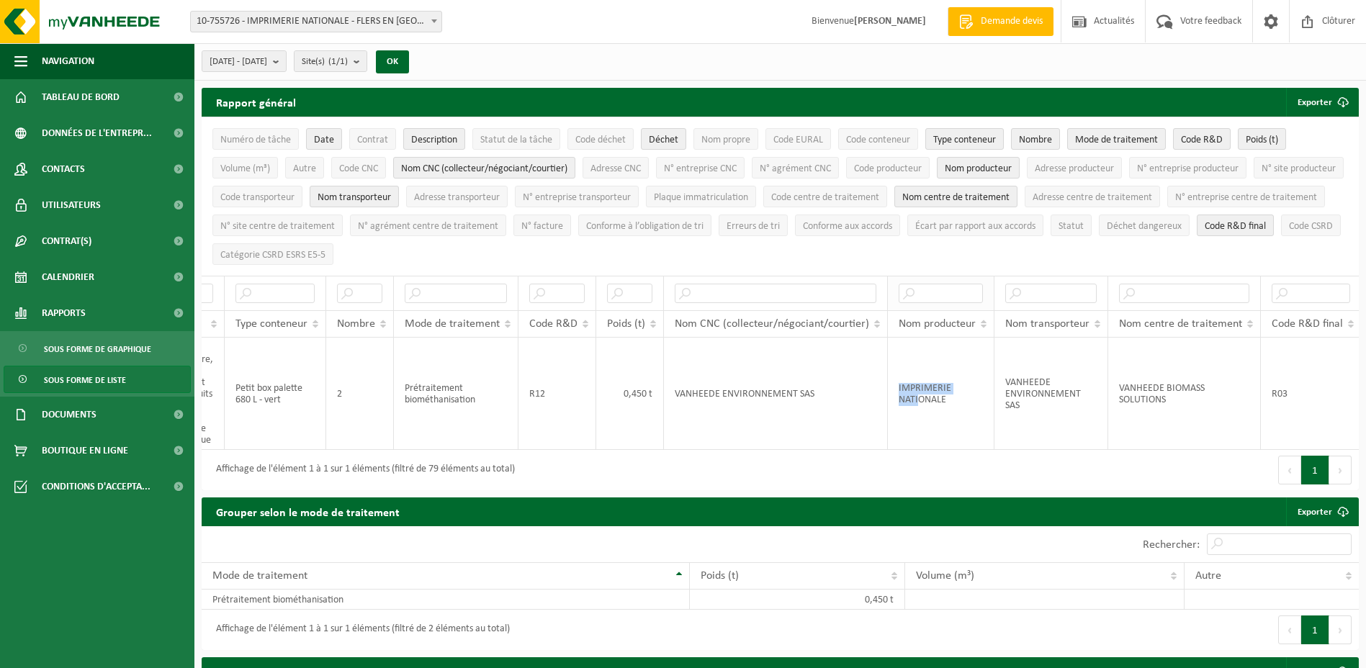
click at [923, 280] on th at bounding box center [941, 293] width 107 height 35
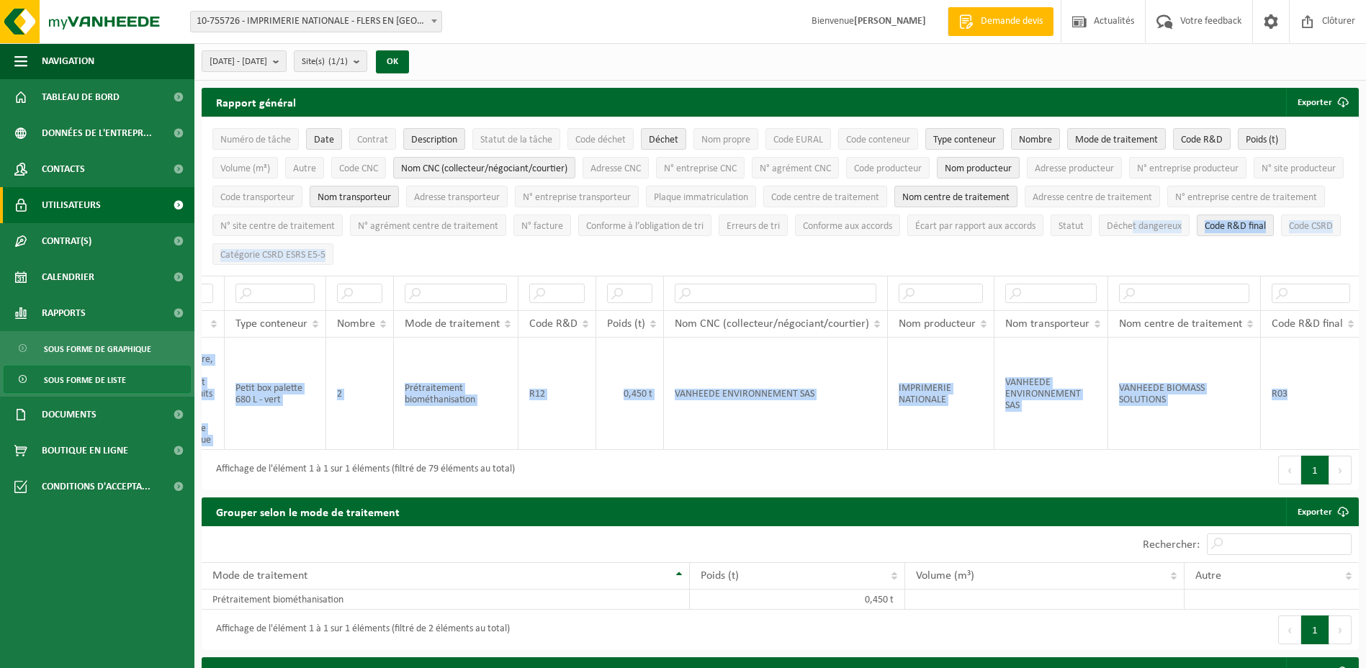
scroll to position [0, 0]
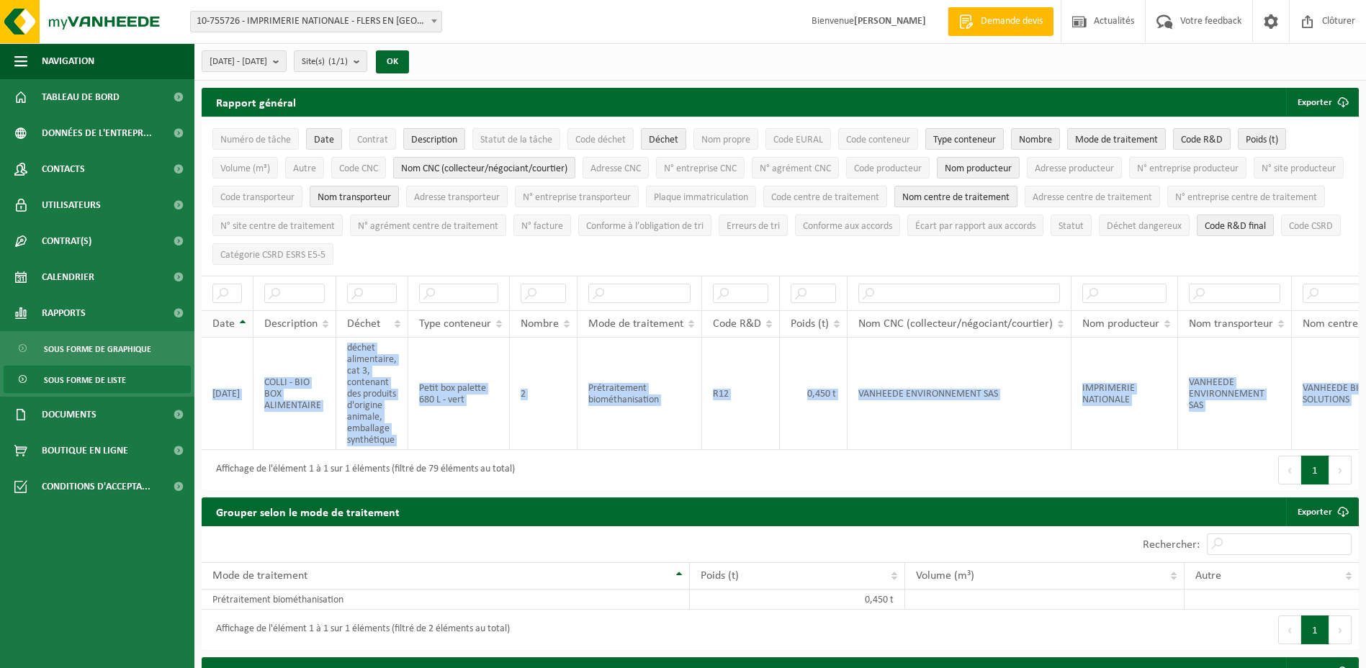
drag, startPoint x: 1327, startPoint y: 410, endPoint x: 206, endPoint y: 314, distance: 1125.1
click at [206, 314] on table "Date Description Déchet Type conteneur Nombre Mode de traitement Code R&D Poids…" at bounding box center [873, 363] width 1343 height 174
click at [1294, 413] on td "VANHEEDE BIOMASS SOLUTIONS" at bounding box center [1368, 394] width 153 height 112
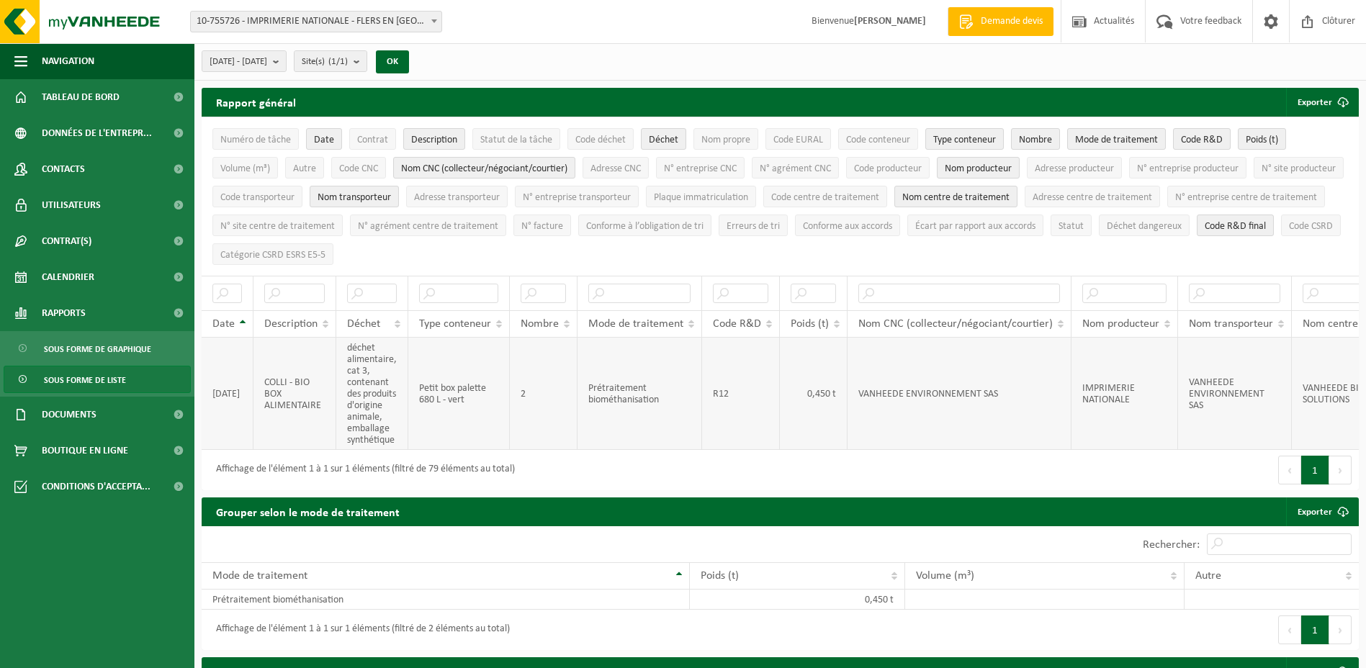
drag, startPoint x: 545, startPoint y: 367, endPoint x: 368, endPoint y: 338, distance: 179.5
click at [539, 368] on td "2" at bounding box center [544, 394] width 68 height 112
drag, startPoint x: 212, startPoint y: 273, endPoint x: 798, endPoint y: 425, distance: 604.7
click at [821, 437] on table "Date Description Déchet Type conteneur Nombre Mode de traitement Code R&D Poids…" at bounding box center [873, 363] width 1343 height 174
click at [222, 319] on span "Date" at bounding box center [223, 324] width 22 height 12
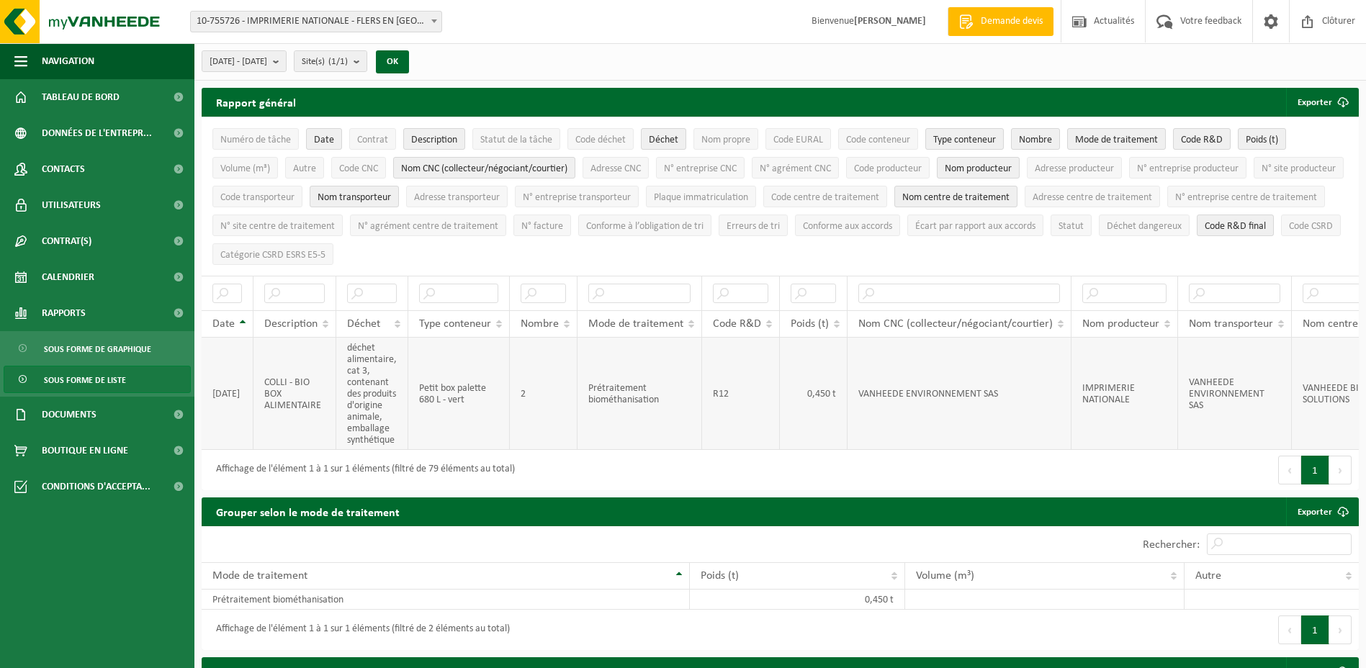
drag, startPoint x: 215, startPoint y: 327, endPoint x: 444, endPoint y: 374, distance: 234.4
click at [444, 374] on table "Date Description Déchet Type conteneur Nombre Mode de traitement Code R&D Poids…" at bounding box center [873, 363] width 1343 height 174
click at [322, 366] on td "COLLI - BIO BOX ALIMENTAIRE" at bounding box center [294, 394] width 83 height 112
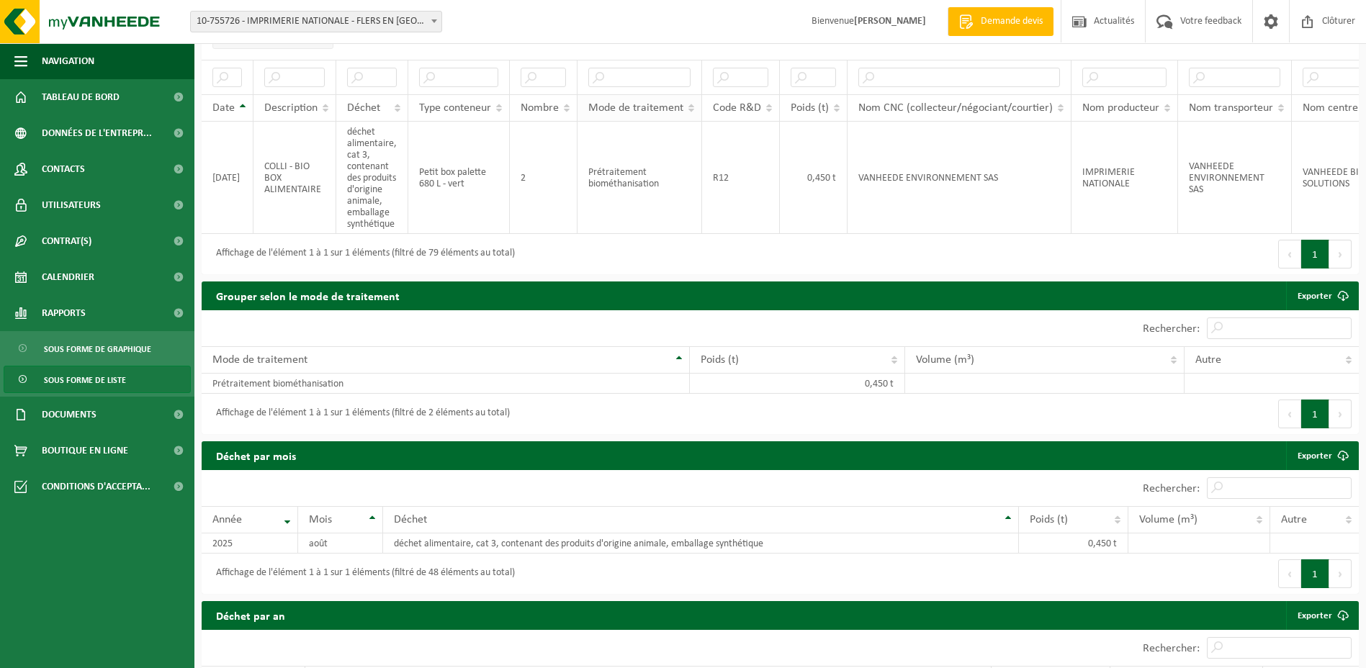
scroll to position [72, 0]
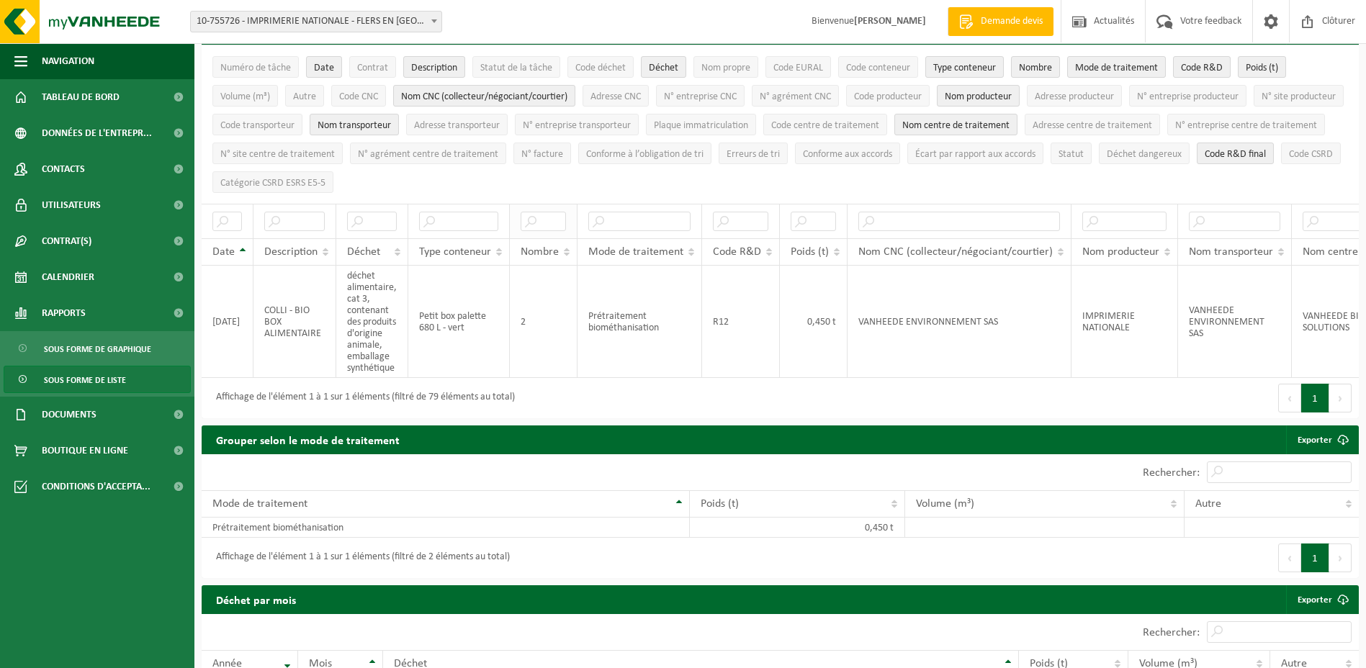
drag, startPoint x: 578, startPoint y: 218, endPoint x: 552, endPoint y: 218, distance: 25.9
click at [552, 218] on tr at bounding box center [873, 221] width 1343 height 35
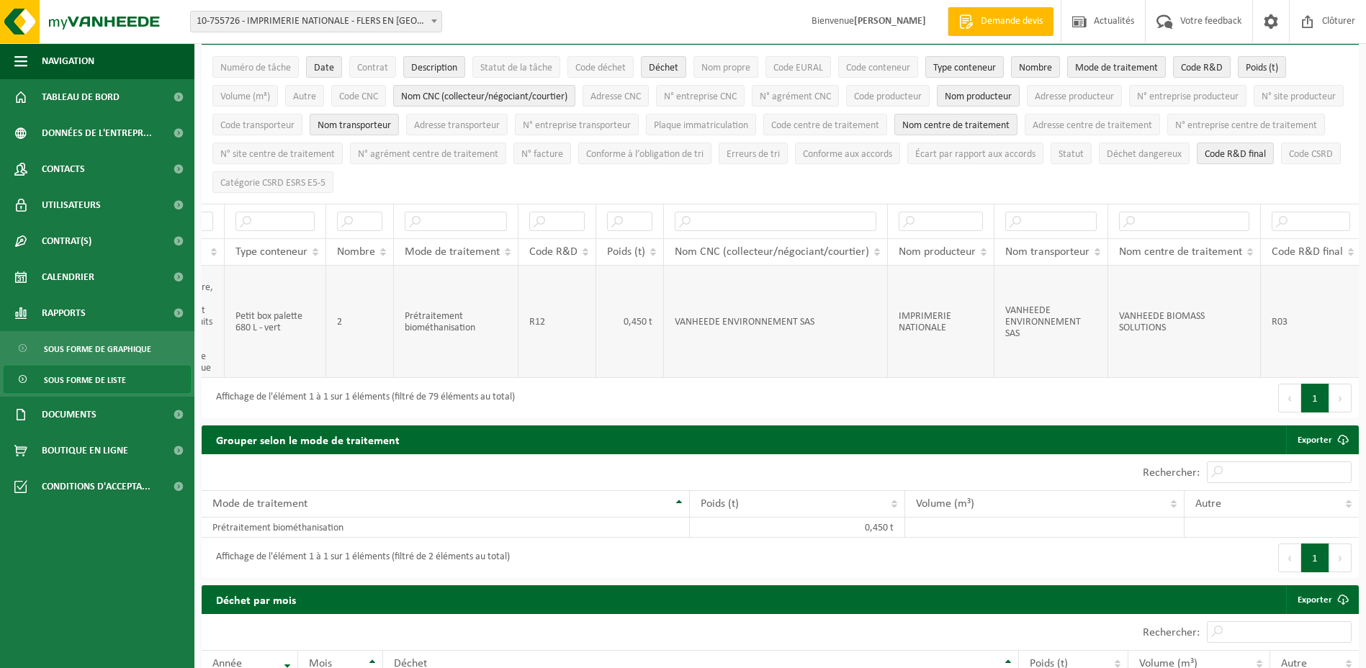
scroll to position [0, 0]
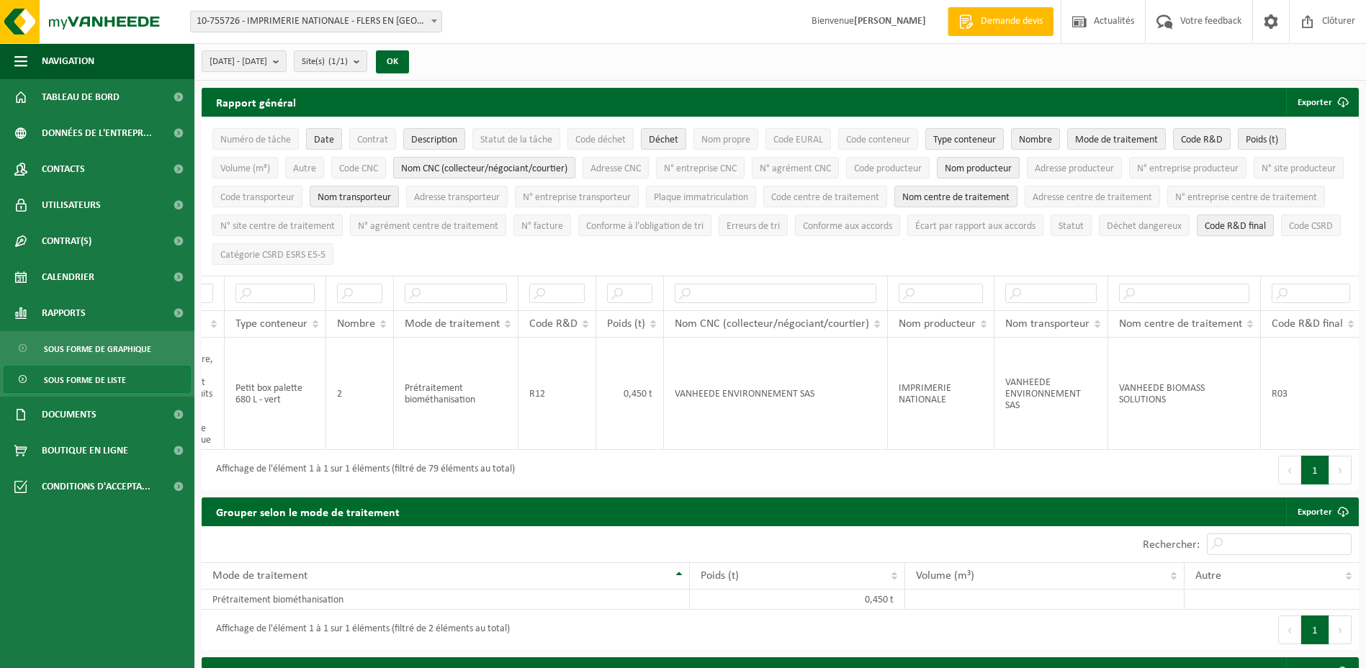
click at [523, 163] on span "Nom CNC (collecteur/négociant/courtier)" at bounding box center [484, 168] width 166 height 11
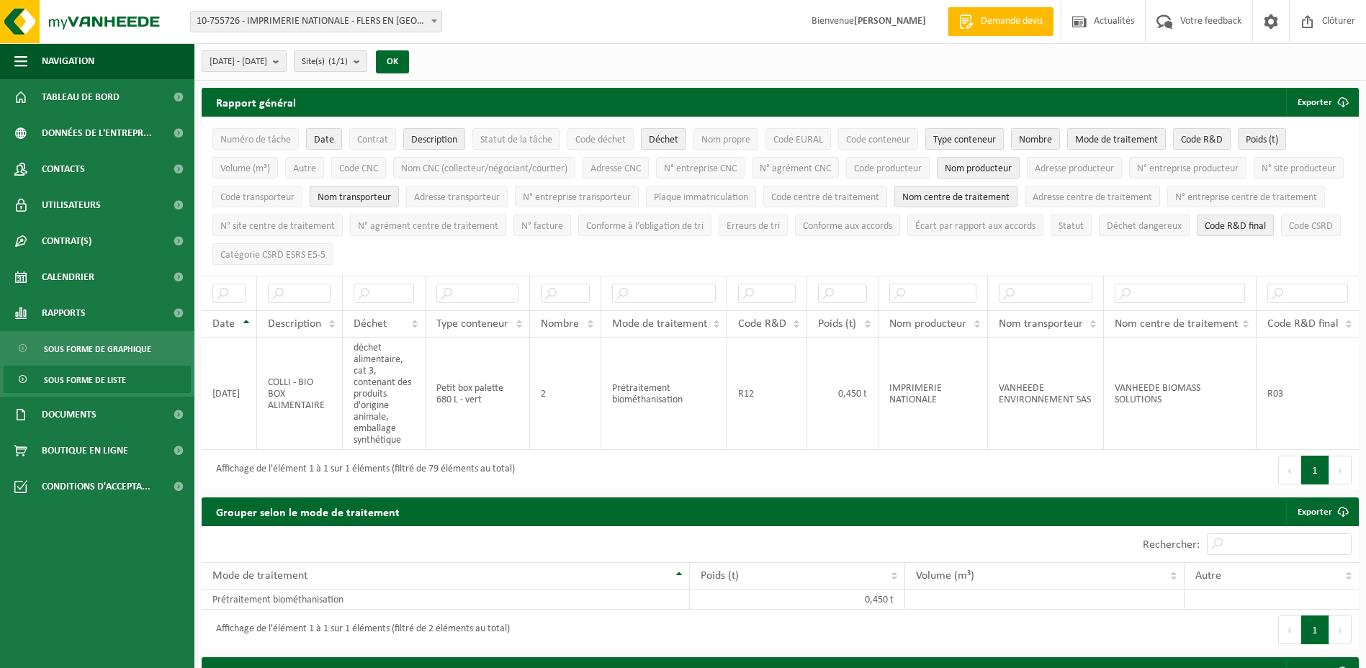
click at [950, 143] on span "Type conteneur" at bounding box center [964, 140] width 63 height 11
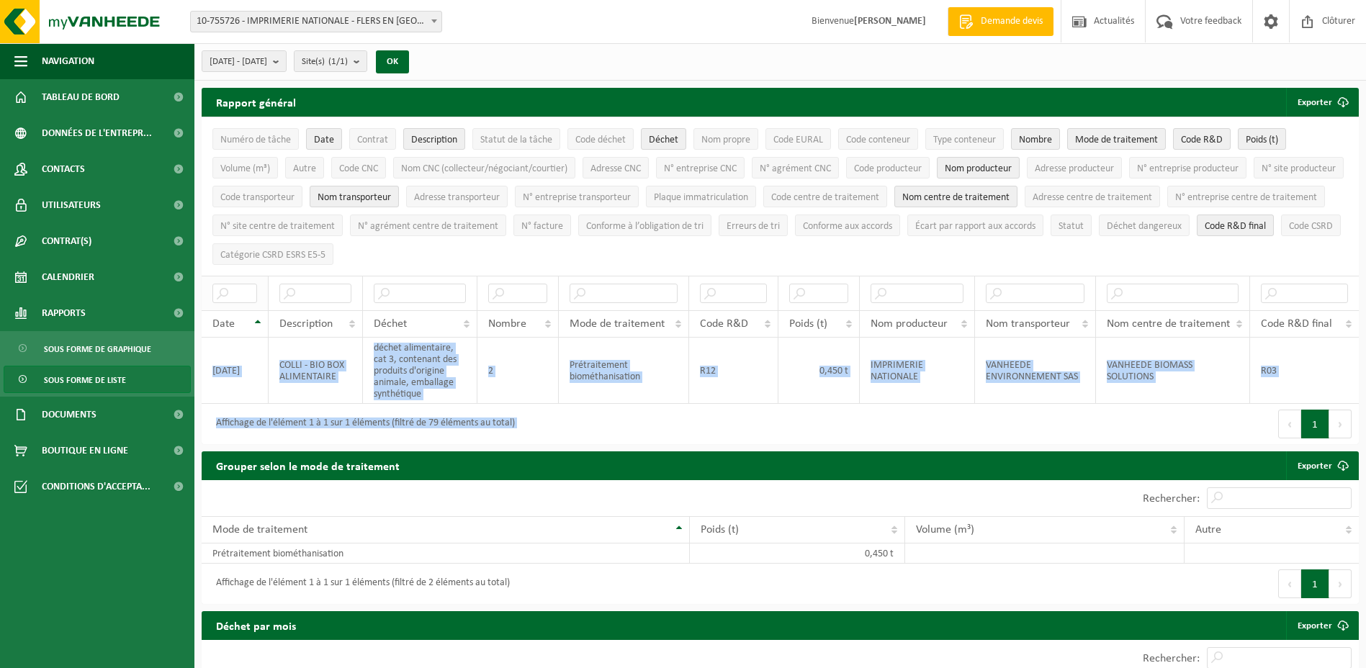
drag, startPoint x: 671, startPoint y: 252, endPoint x: 224, endPoint y: 284, distance: 448.2
click at [224, 284] on div "Afficher 10 25 50 100 10 éléments Numéro de tâche Date Contrat Description Stat…" at bounding box center [780, 281] width 1157 height 328
click at [379, 338] on td "déchet alimentaire, cat 3, contenant des produits d'origine animale, emballage …" at bounding box center [420, 371] width 114 height 66
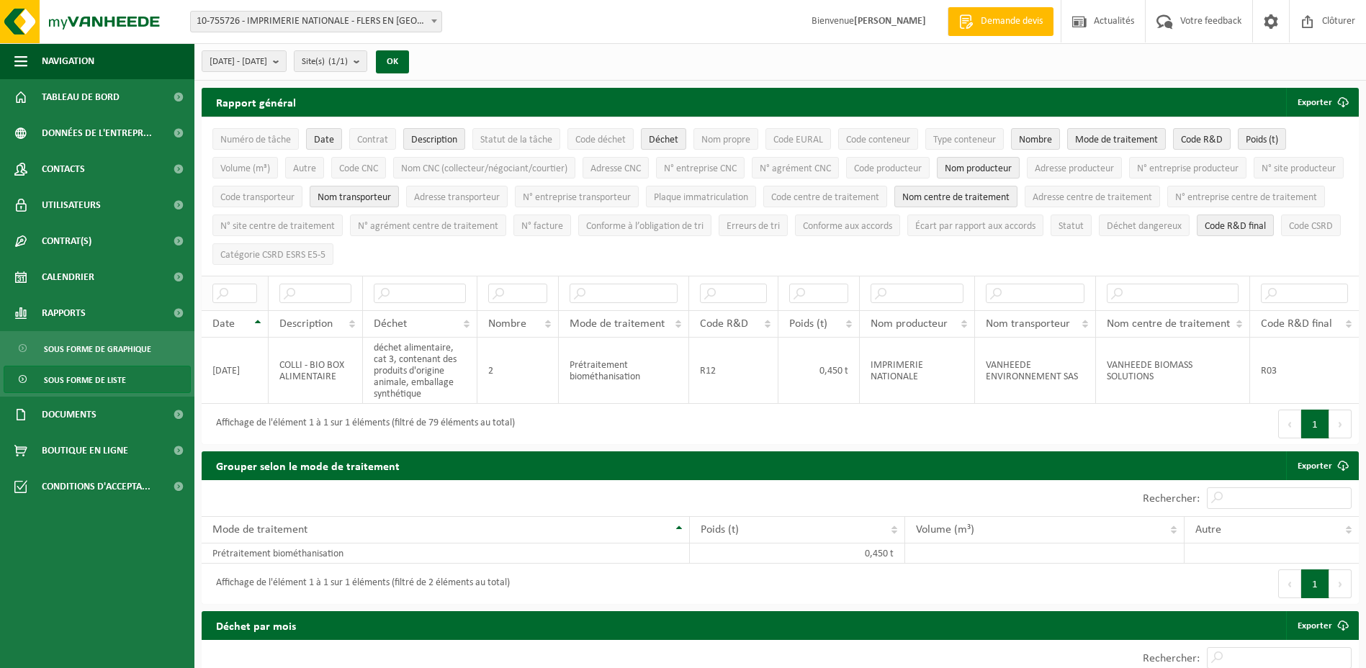
click at [214, 276] on th at bounding box center [235, 293] width 67 height 35
